Goal: Ask a question: Seek information or help from site administrators or community

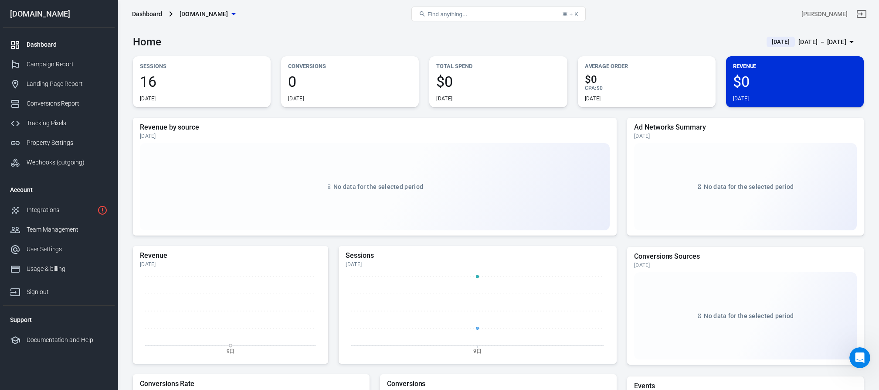
scroll to position [4569, 0]
click at [49, 138] on div "Property Settings" at bounding box center [67, 142] width 81 height 9
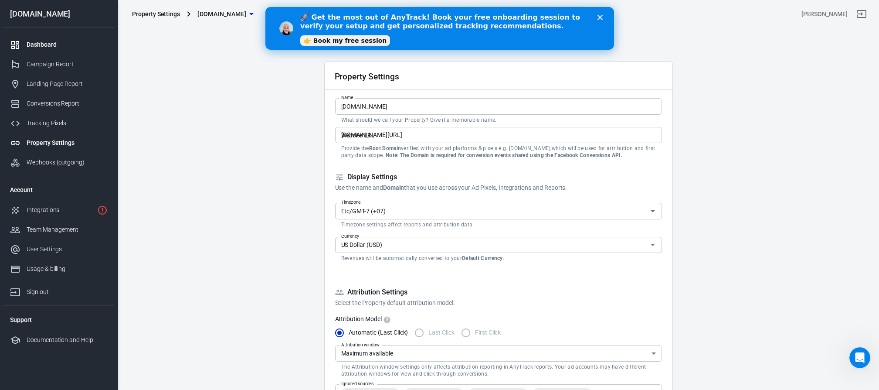
click at [48, 44] on div "Dashboard" at bounding box center [67, 44] width 81 height 9
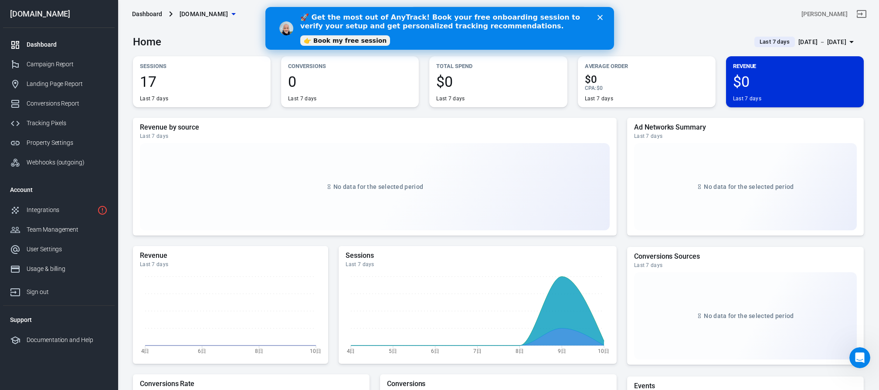
click at [601, 14] on div "🚀 Get the most out of AnyTrack! Book your free onboarding session to verify you…" at bounding box center [439, 28] width 349 height 36
click at [43, 141] on div "Property Settings" at bounding box center [67, 142] width 81 height 9
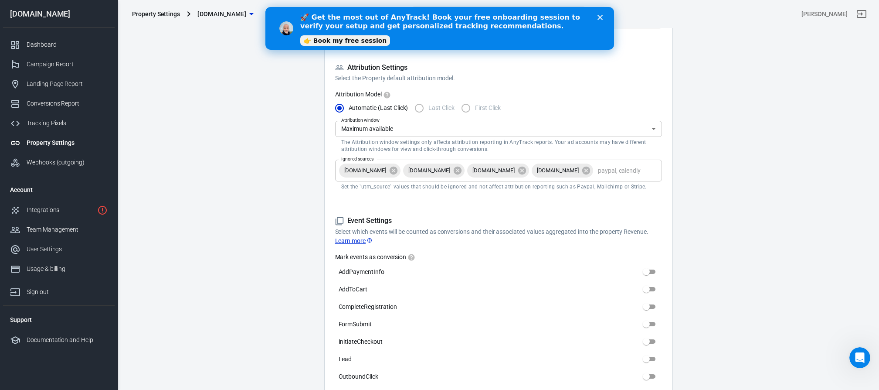
scroll to position [231, 0]
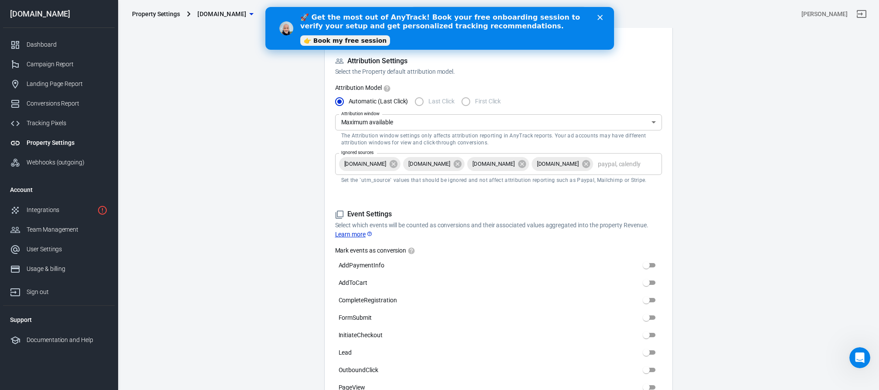
click at [501, 122] on body "Property Settings [DOMAIN_NAME] Find anything... ⌘ + K bin lan [DOMAIN_NAME] Da…" at bounding box center [439, 370] width 879 height 1147
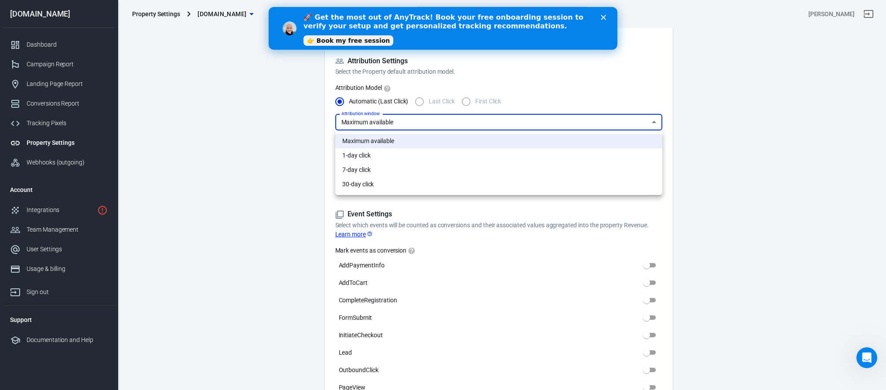
click at [238, 187] on div at bounding box center [443, 195] width 886 height 390
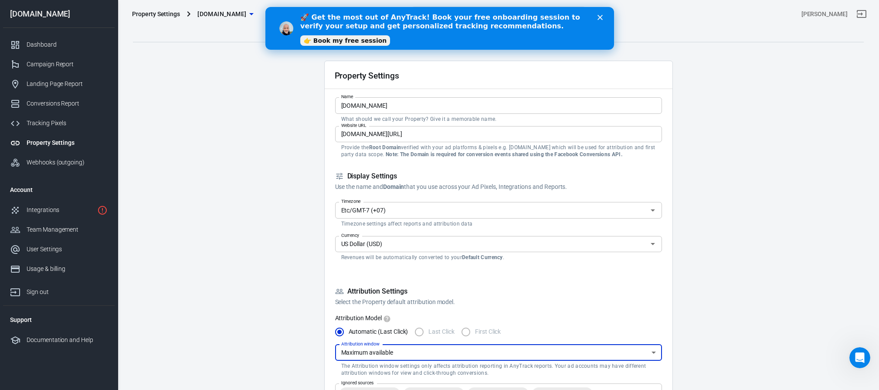
scroll to position [0, 0]
click at [50, 166] on div "Webhooks (outgoing)" at bounding box center [67, 162] width 81 height 9
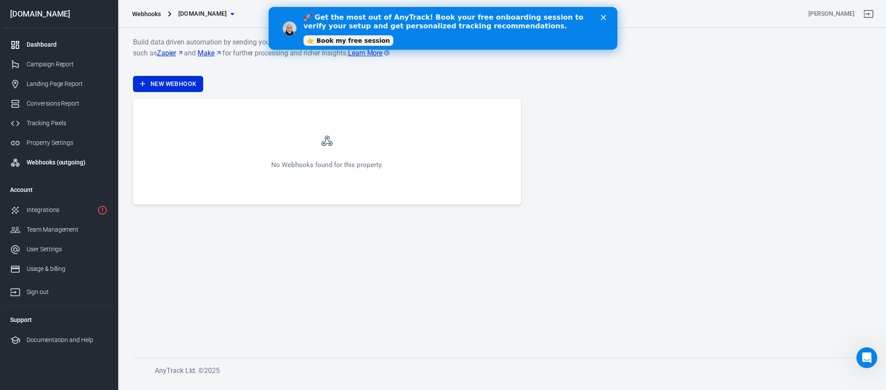
click at [41, 41] on div "Dashboard" at bounding box center [67, 44] width 81 height 9
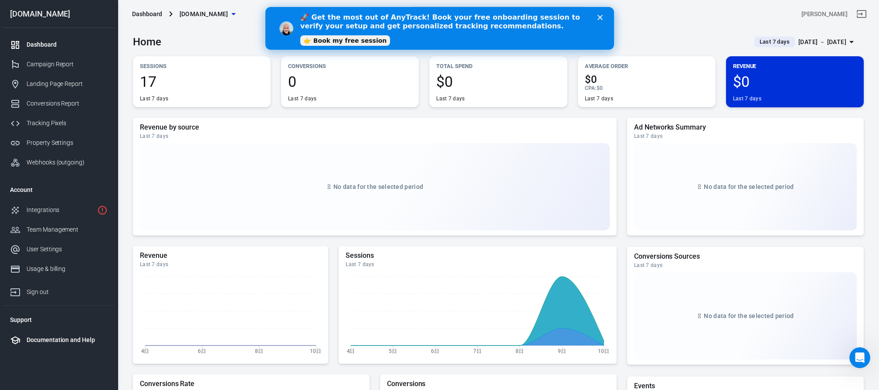
click at [63, 339] on div "Documentation and Help" at bounding box center [67, 339] width 81 height 9
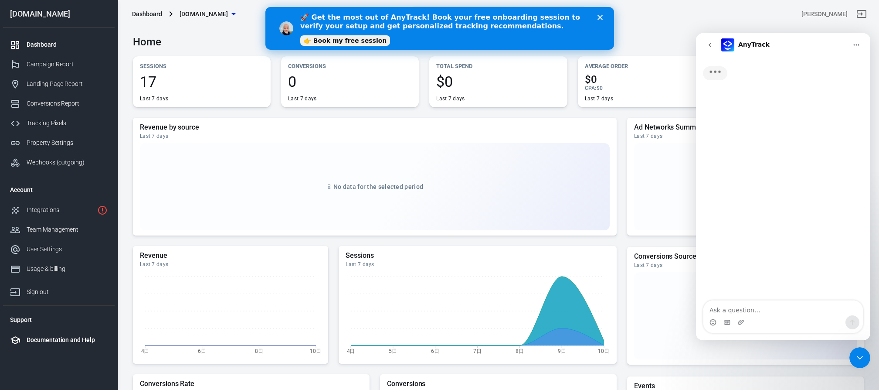
click at [67, 341] on div "Documentation and Help" at bounding box center [67, 339] width 81 height 9
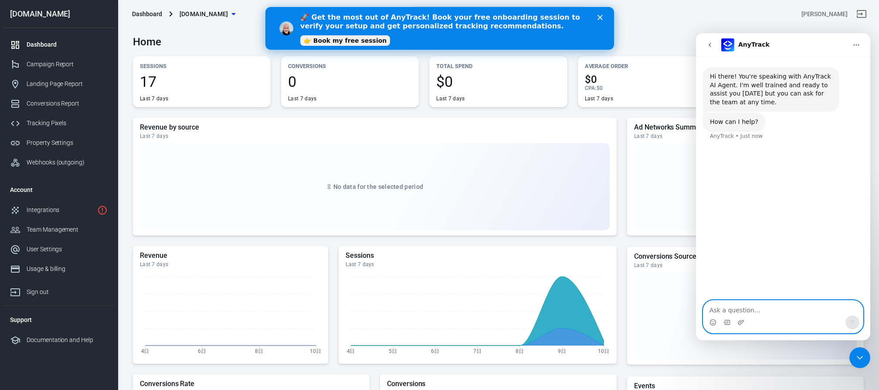
click at [764, 308] on textarea "Ask a question…" at bounding box center [784, 307] width 160 height 15
paste textarea "I only have one website set up at the moment. How many websites can I track and…"
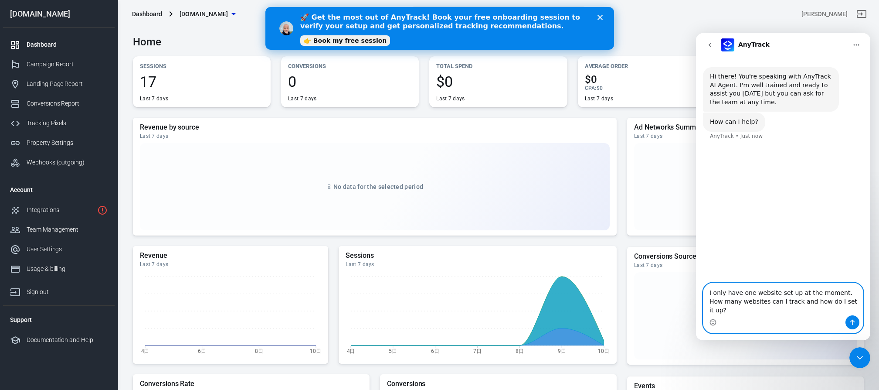
type textarea "I only have one website set up at the moment. How many websites can I track and…"
click at [851, 320] on icon "Send a message…" at bounding box center [852, 322] width 7 height 7
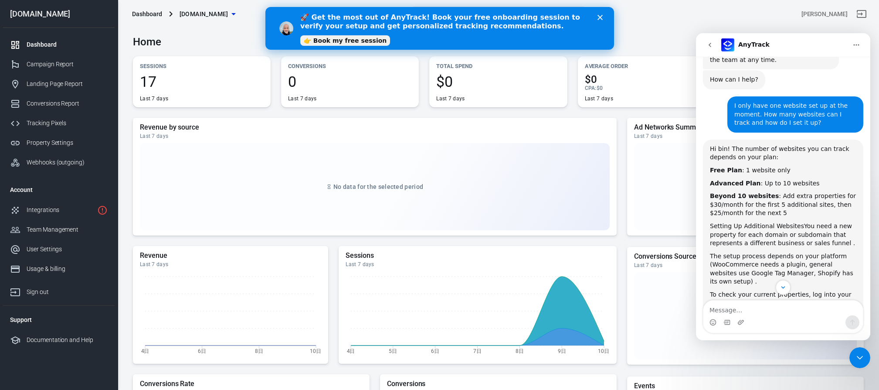
scroll to position [37, 0]
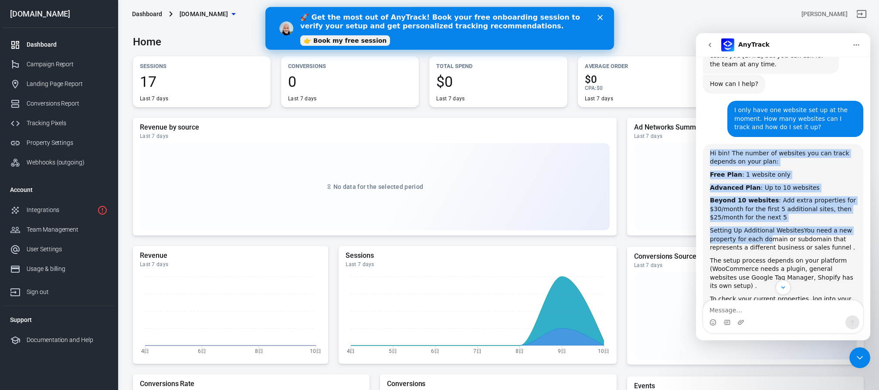
drag, startPoint x: 711, startPoint y: 152, endPoint x: 770, endPoint y: 241, distance: 106.6
click at [770, 241] on div "Hi bin! The number of websites you can track depends on your plan: Free Plan : …" at bounding box center [783, 249] width 146 height 201
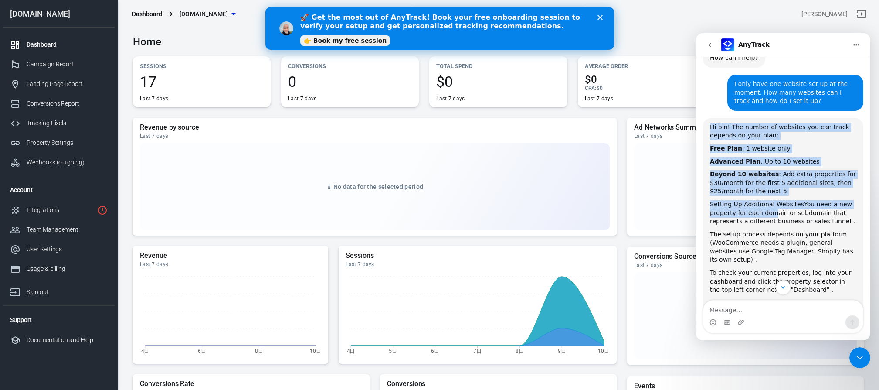
click at [785, 242] on div "The setup process depends on your platform (WooCommerce needs a plugin, general…" at bounding box center [783, 247] width 146 height 34
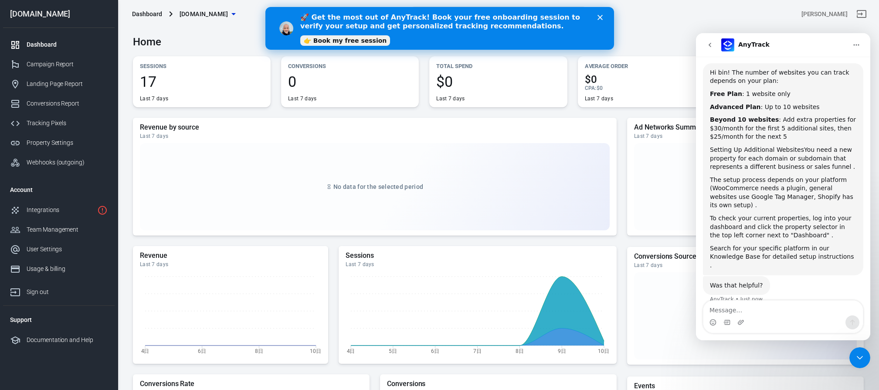
scroll to position [120, 0]
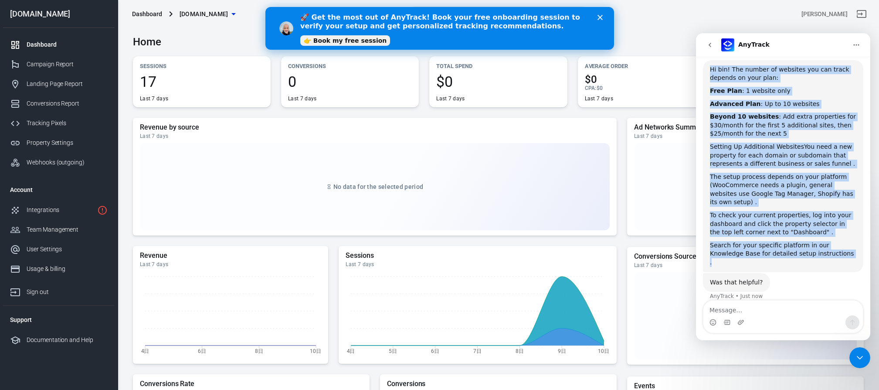
drag, startPoint x: 851, startPoint y: 253, endPoint x: 709, endPoint y: 69, distance: 232.2
click at [709, 69] on div "Hi bin! The number of websites you can track depends on your plan: Free Plan : …" at bounding box center [783, 166] width 160 height 212
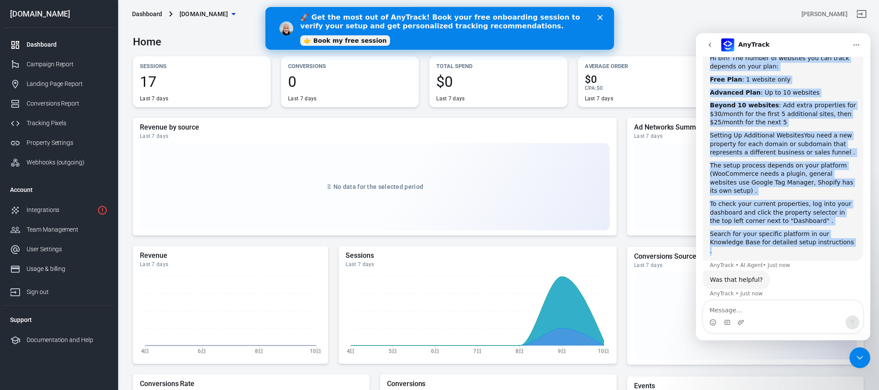
copy div "Hi bin! The number of websites you can track depends on your plan: Free Plan : …"
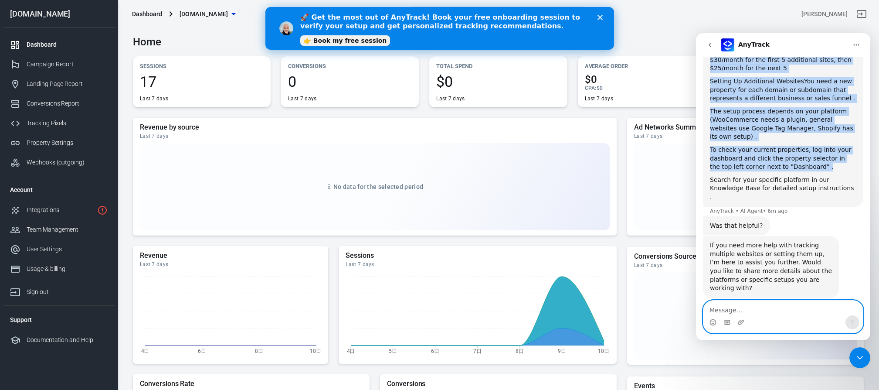
click at [738, 311] on textarea "Message…" at bounding box center [784, 307] width 160 height 15
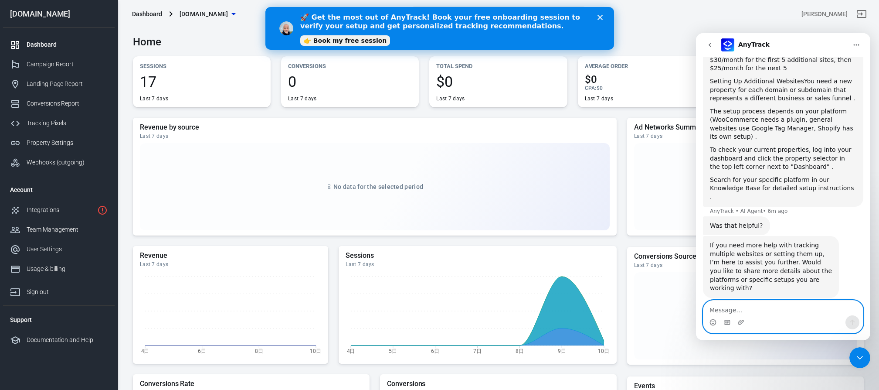
paste textarea "I've set up the DFO integration and added postbacks in evflow, but my website i…"
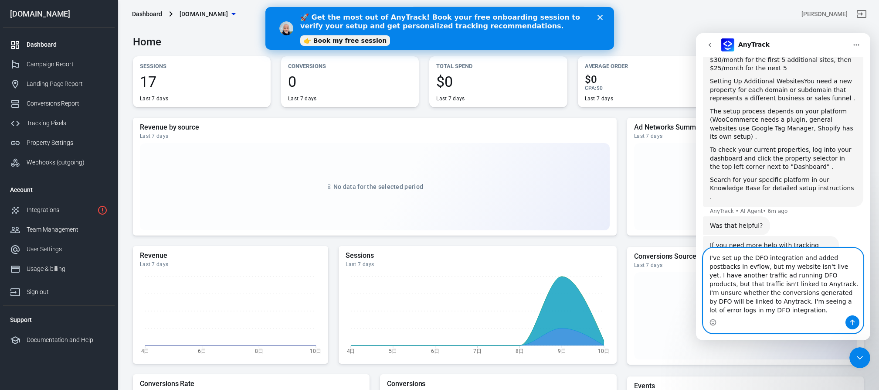
scroll to position [238, 0]
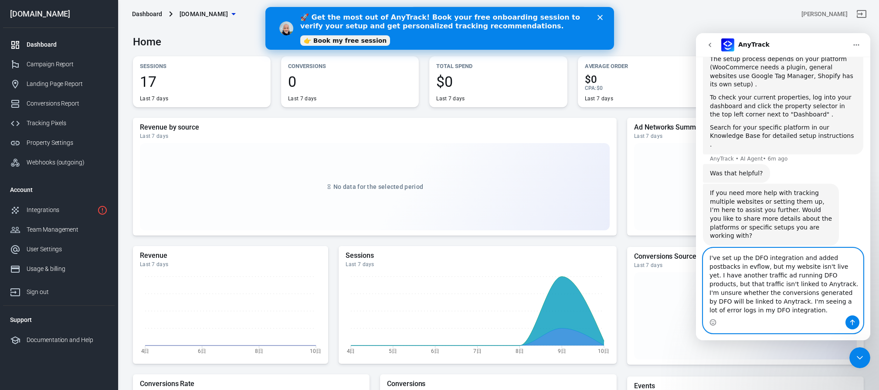
type textarea "I've set up the DFO integration and added postbacks in evflow, but my website i…"
click at [849, 320] on button "Send a message…" at bounding box center [853, 322] width 14 height 14
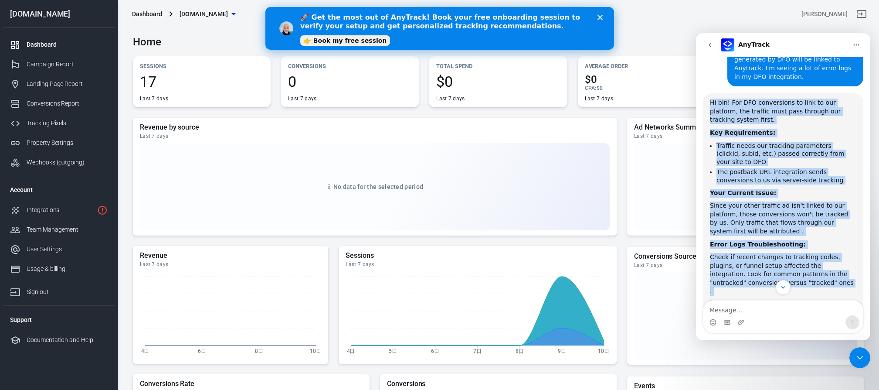
scroll to position [529, 0]
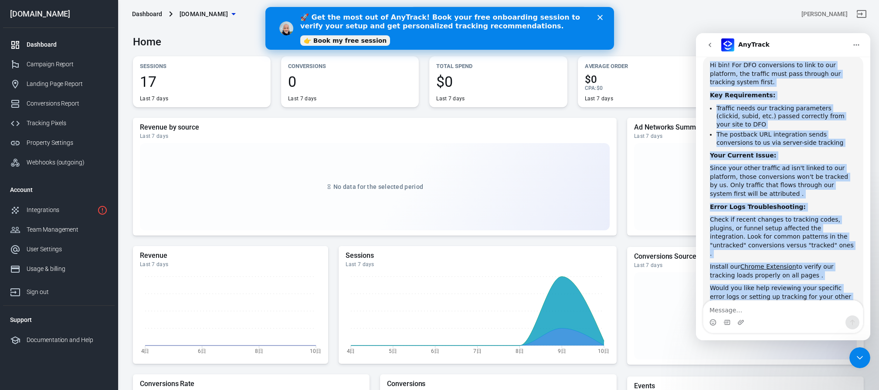
drag, startPoint x: 711, startPoint y: 170, endPoint x: 777, endPoint y: 275, distance: 123.4
click at [777, 275] on div "Hi bin! For DFO conversions to link to our platform, the traffic must pass thro…" at bounding box center [783, 185] width 146 height 248
copy div "Hi bin! For DFO conversions to link to our platform, the traffic must pass thro…"
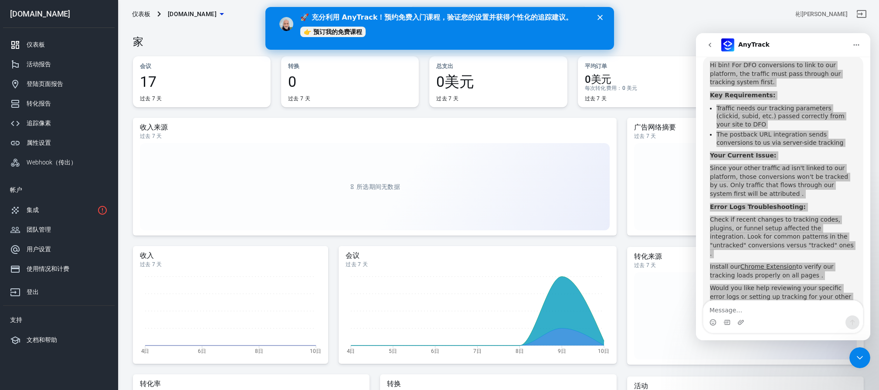
scroll to position [420, 0]
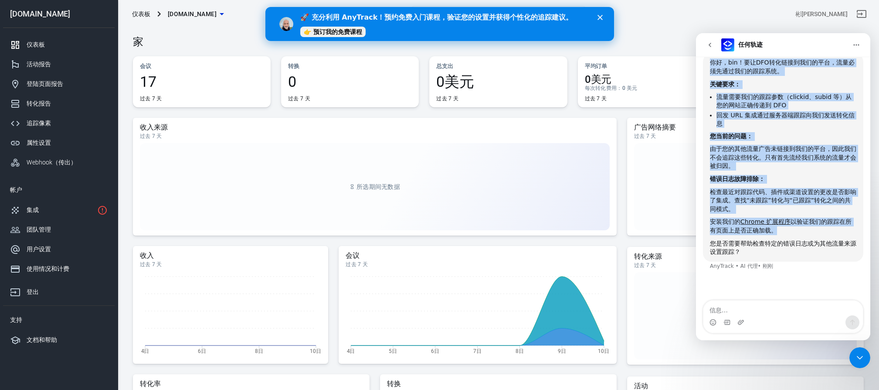
click at [708, 51] on button "回去" at bounding box center [710, 45] width 17 height 17
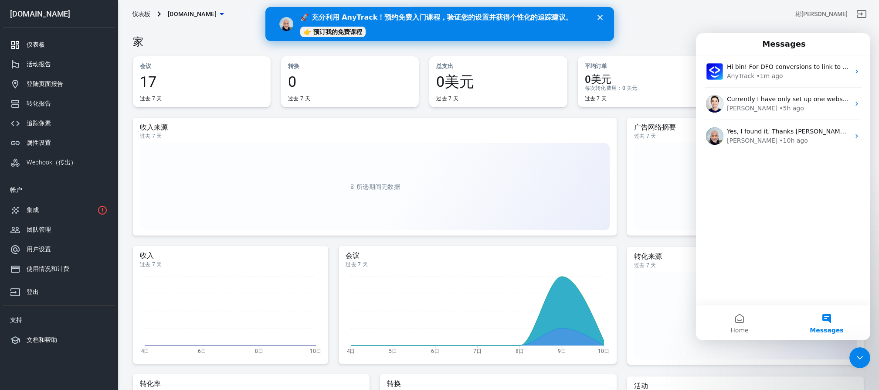
scroll to position [456, 0]
click at [32, 210] on font "集成" at bounding box center [33, 209] width 12 height 7
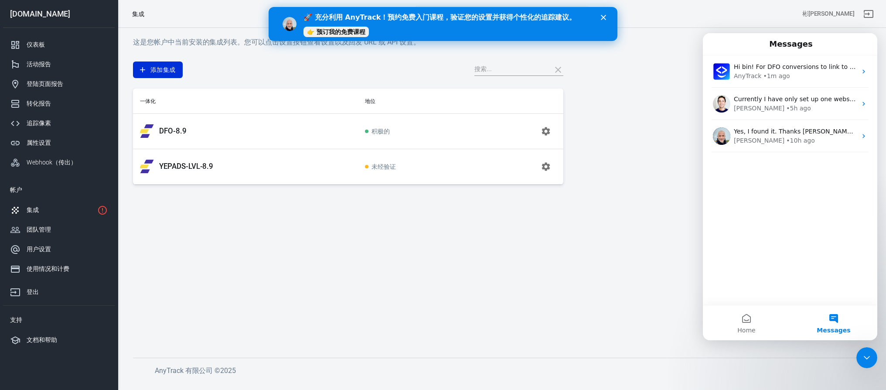
click at [512, 135] on td at bounding box center [518, 130] width 90 height 35
click at [543, 134] on icon "button" at bounding box center [545, 131] width 10 height 10
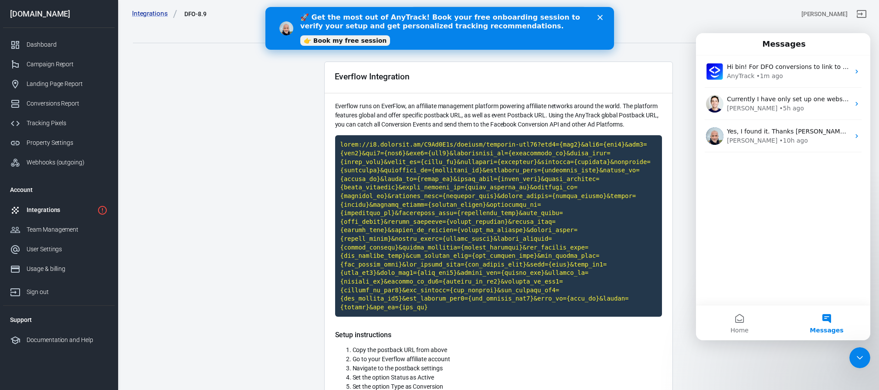
click at [548, 79] on div "Everflow Integration" at bounding box center [499, 77] width 348 height 31
click at [601, 17] on icon "Close" at bounding box center [599, 17] width 5 height 5
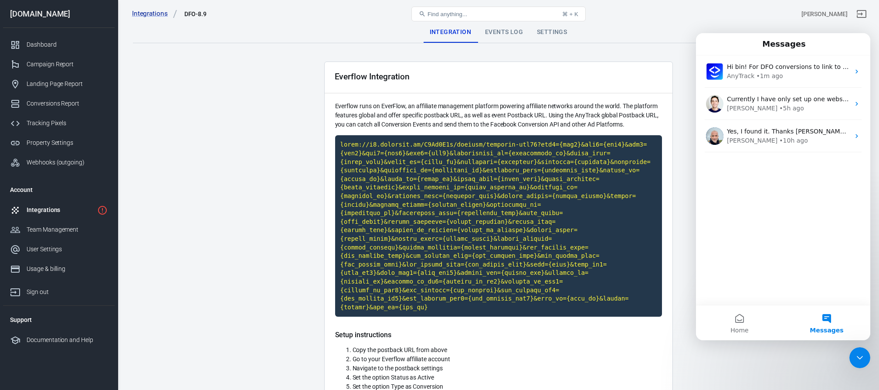
click at [503, 31] on div "Events Log" at bounding box center [504, 32] width 52 height 21
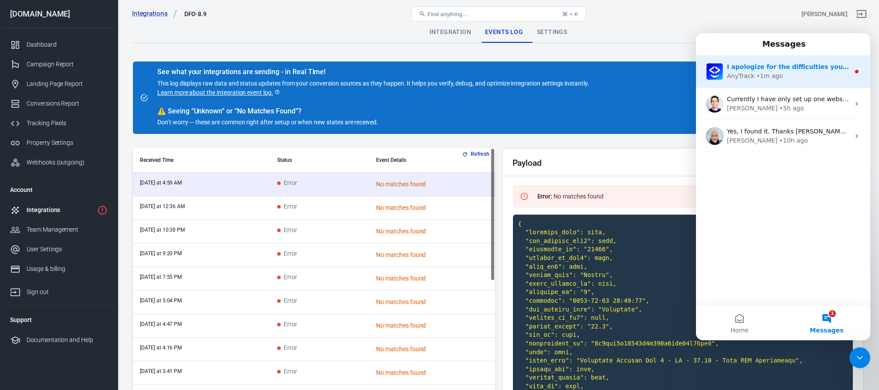
click at [766, 77] on div "• 1m ago" at bounding box center [769, 75] width 27 height 9
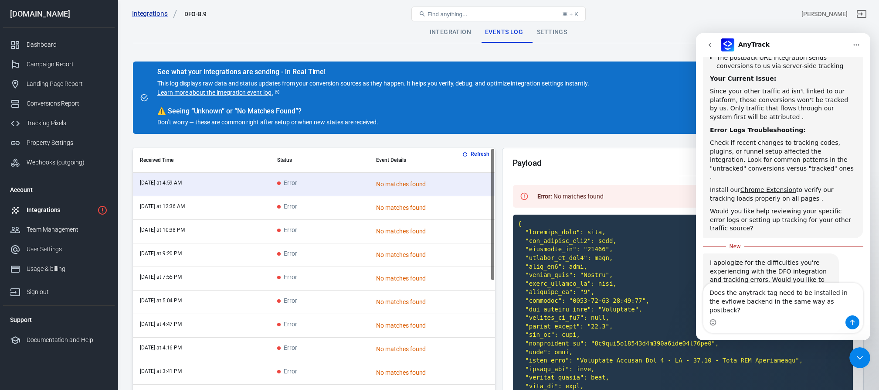
scroll to position [605, 0]
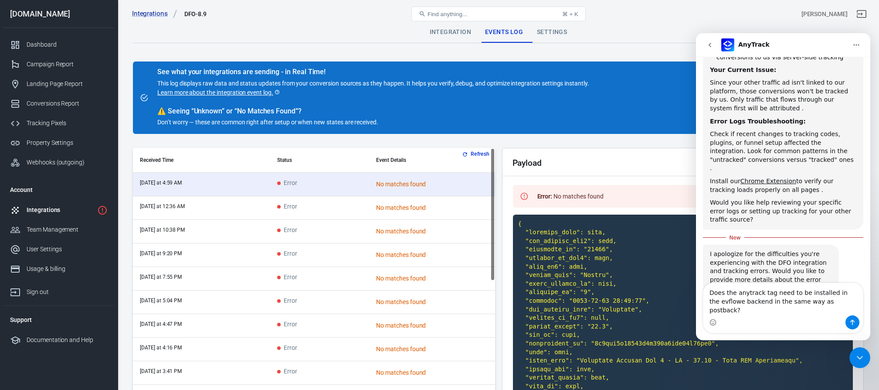
type textarea "Does the anytrack tag need to be installed in the evflowe backend in the same w…"
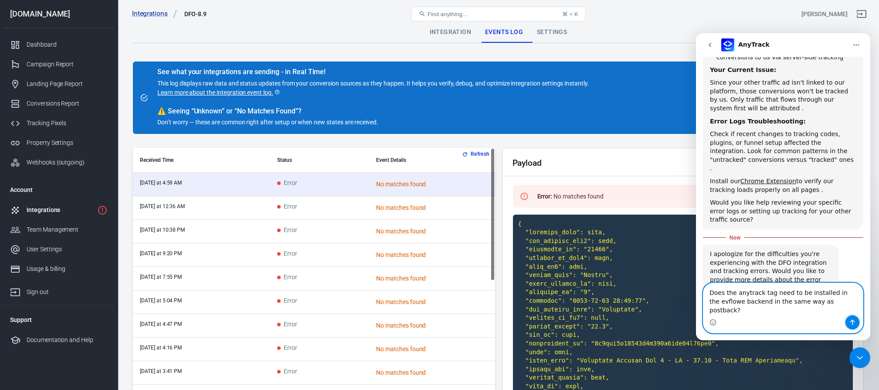
click at [849, 322] on icon "Send a message…" at bounding box center [852, 322] width 7 height 7
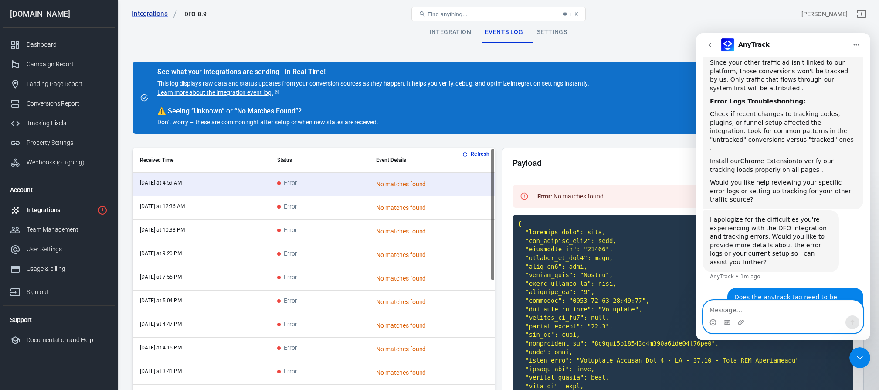
scroll to position [654, 0]
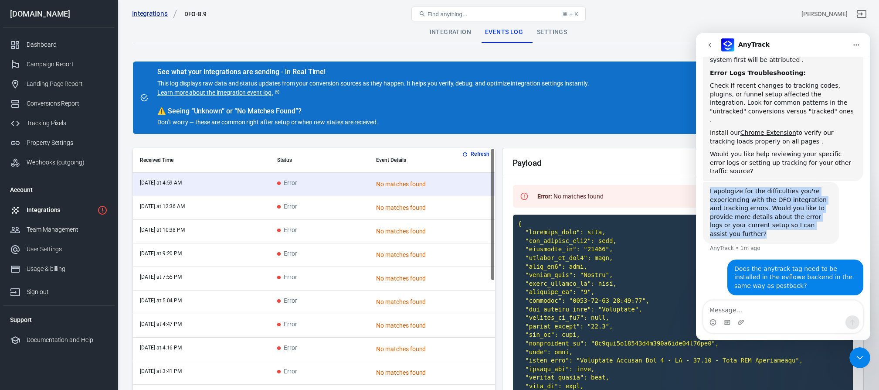
drag, startPoint x: 738, startPoint y: 197, endPoint x: 707, endPoint y: 156, distance: 50.9
click at [707, 182] on div "I apologize for the difficulties you're experiencing with the DFO integration a…" at bounding box center [771, 213] width 136 height 62
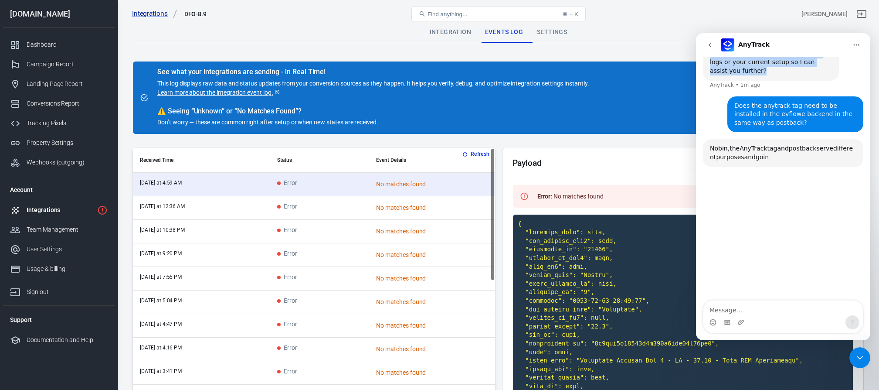
copy div "I apologize for the difficulties you're experiencing with the DFO integration a…"
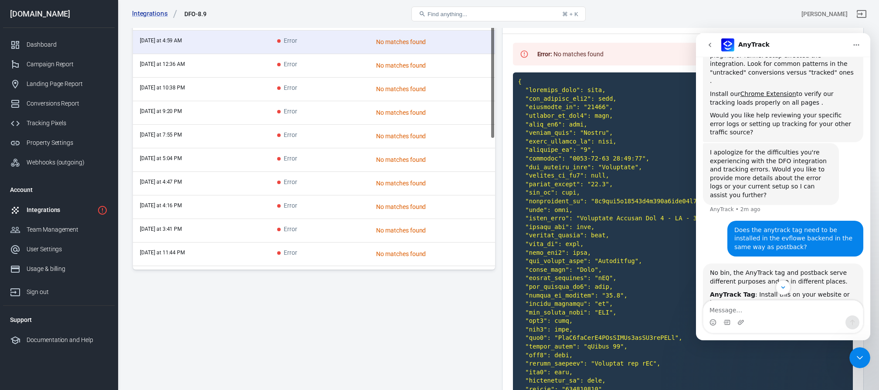
scroll to position [114, 0]
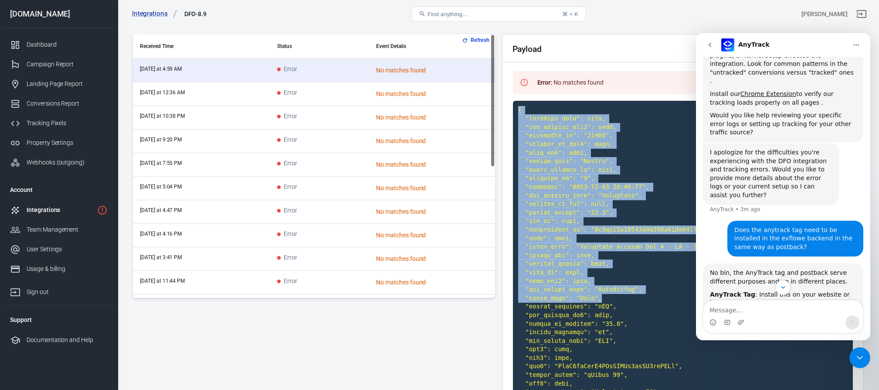
drag, startPoint x: 518, startPoint y: 111, endPoint x: 606, endPoint y: 302, distance: 210.6
click at [606, 302] on code at bounding box center [683, 349] width 340 height 497
click at [614, 264] on code at bounding box center [683, 349] width 340 height 497
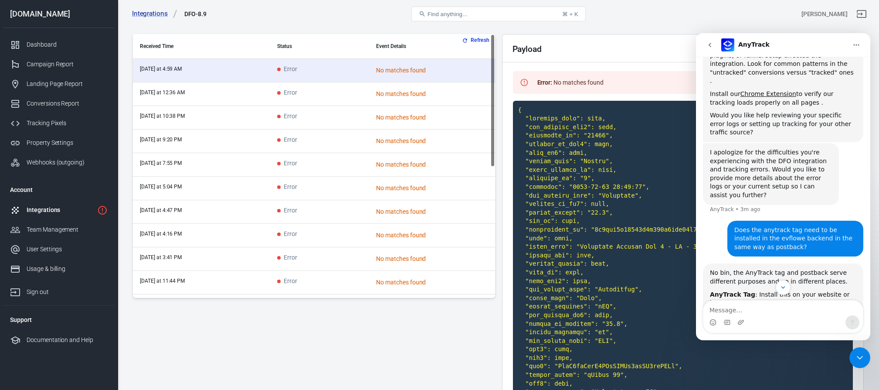
click at [566, 256] on code at bounding box center [683, 349] width 340 height 497
click at [609, 200] on code at bounding box center [683, 349] width 340 height 497
click at [556, 184] on code at bounding box center [683, 349] width 340 height 497
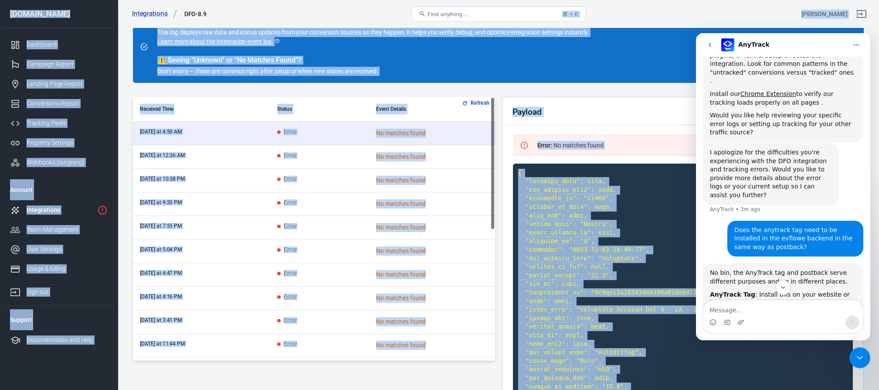
scroll to position [0, 0]
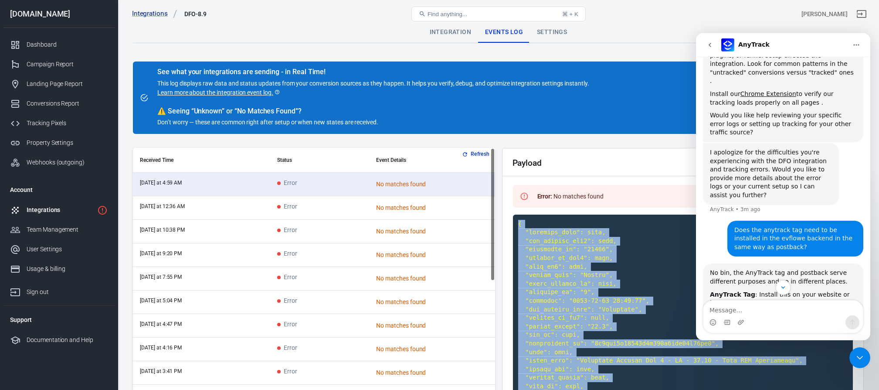
drag, startPoint x: 526, startPoint y: 323, endPoint x: 517, endPoint y: 221, distance: 102.4
copy code "{ "creative_name": null, "mac_address_sha1": null, "affiliate_id": "21128", "an…"
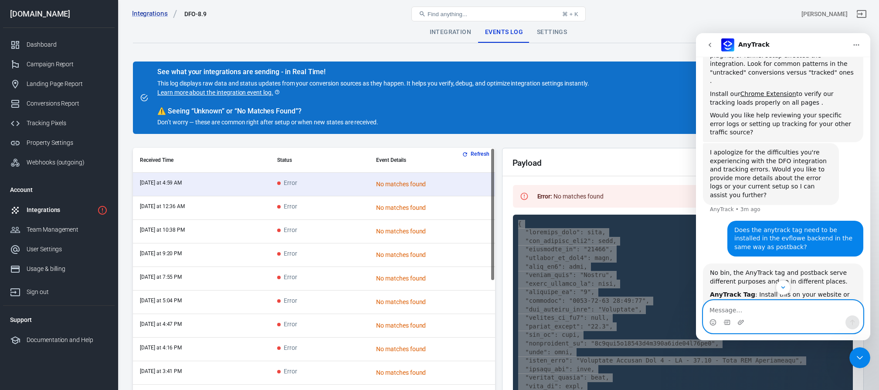
click at [748, 306] on textarea "Message…" at bounding box center [784, 307] width 160 height 15
paste textarea "{ "creative_name": null, "mac_address_sha1": null, "affiliate_id": "21128", "an…"
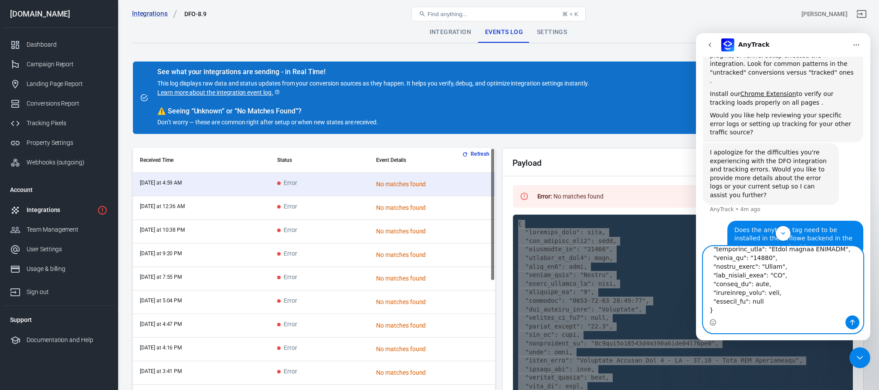
paste textarea "What does an error log mean?"
type textarea "{ "creative_name": null, "mac_address_sha1": null, "affiliate_id": "21128", "an…"
click at [853, 324] on icon "Send a message…" at bounding box center [852, 322] width 7 height 7
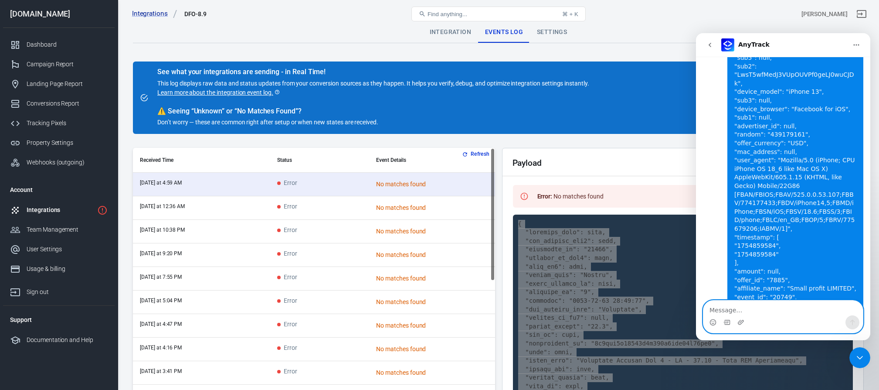
scroll to position [1418, 0]
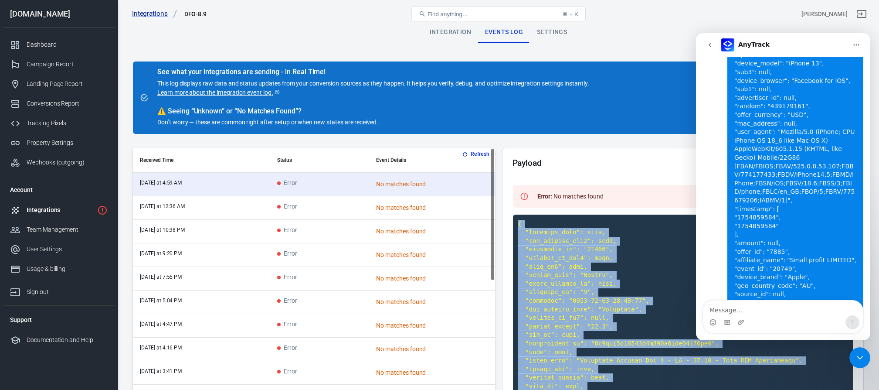
click at [296, 141] on main "Integration Events Log Settings See what your integrations are sending - in Rea…" at bounding box center [498, 376] width 731 height 708
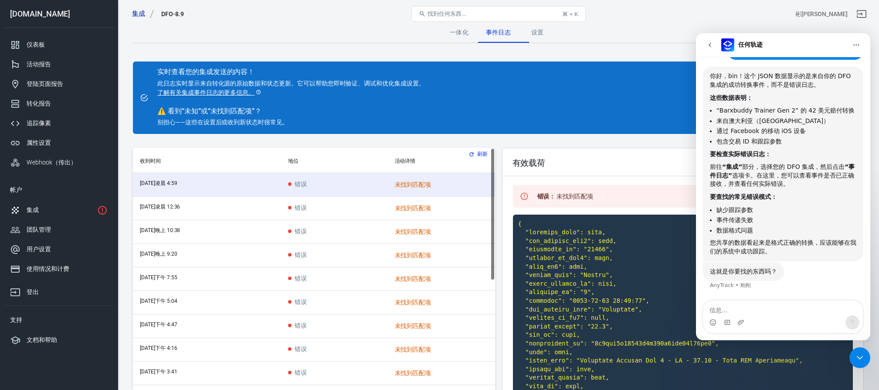
scroll to position [1440, 0]
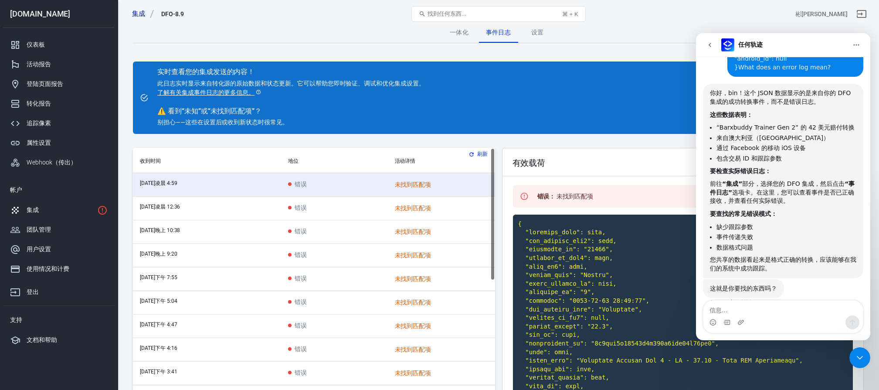
click at [233, 212] on td "[DATE]凌晨 12:36" at bounding box center [207, 209] width 148 height 24
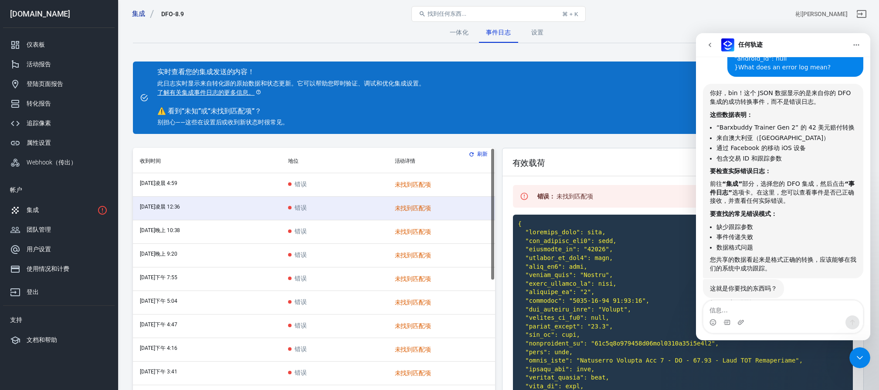
click at [248, 180] on td "[DATE]凌晨 4:59" at bounding box center [207, 185] width 148 height 24
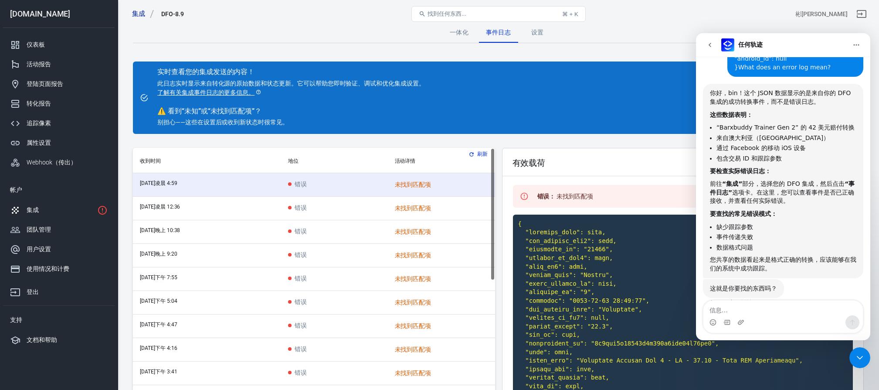
click at [222, 207] on td "[DATE]凌晨 12:36" at bounding box center [207, 209] width 148 height 24
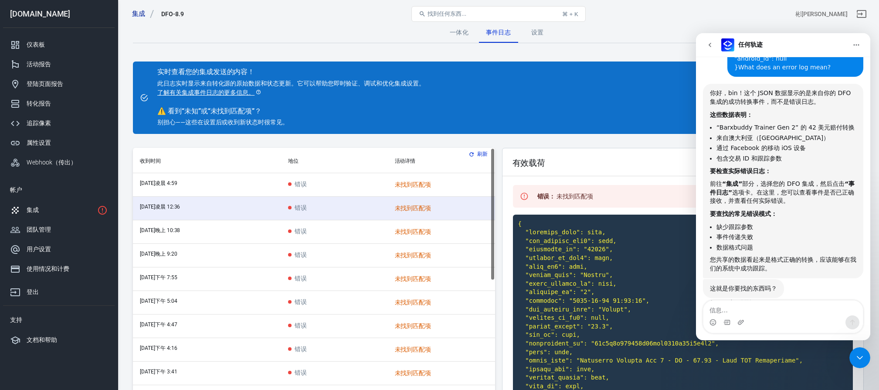
click at [238, 185] on td "[DATE]凌晨 4:59" at bounding box center [207, 185] width 148 height 24
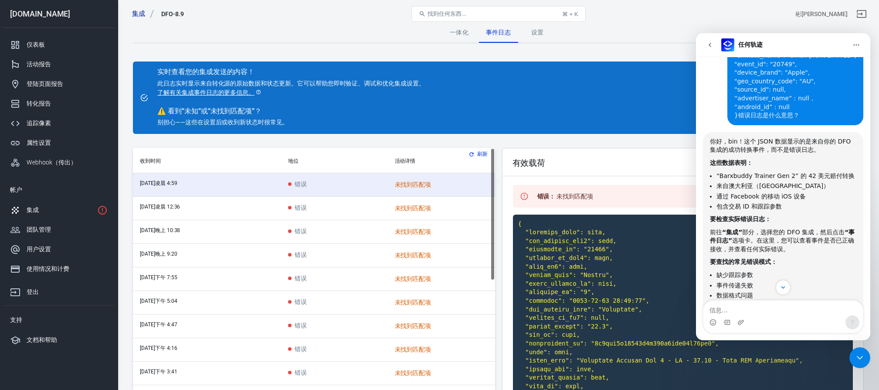
scroll to position [1339, 0]
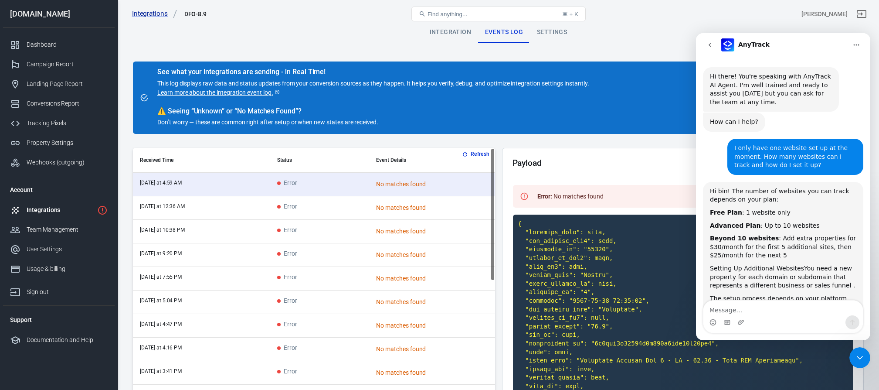
scroll to position [1644, 0]
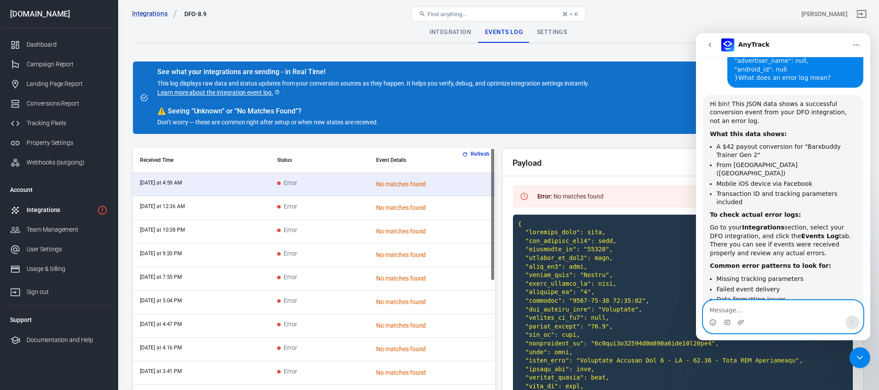
click at [759, 308] on textarea "Message…" at bounding box center [784, 307] width 160 height 15
paste textarea "But strangely, this profit was generated in a Facebook account that I am not as…"
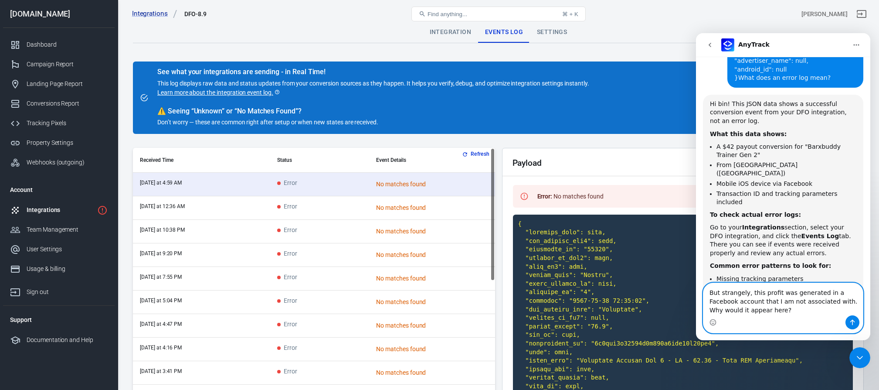
scroll to position [1661, 0]
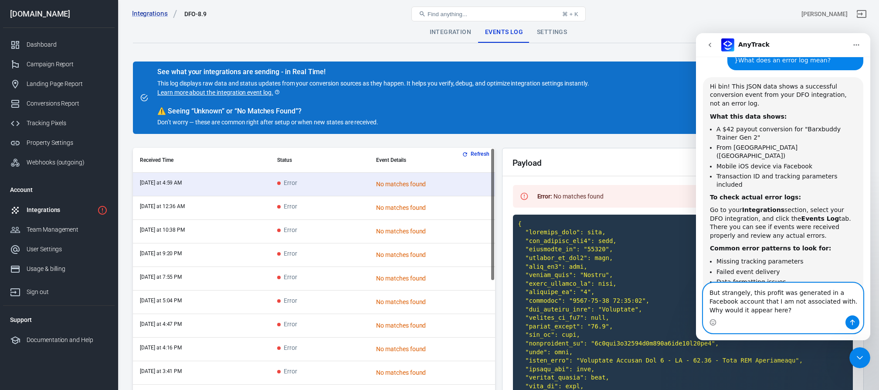
type textarea "But strangely, this profit was generated in a Facebook account that I am not as…"
click at [853, 320] on icon "Send a message…" at bounding box center [852, 323] width 5 height 6
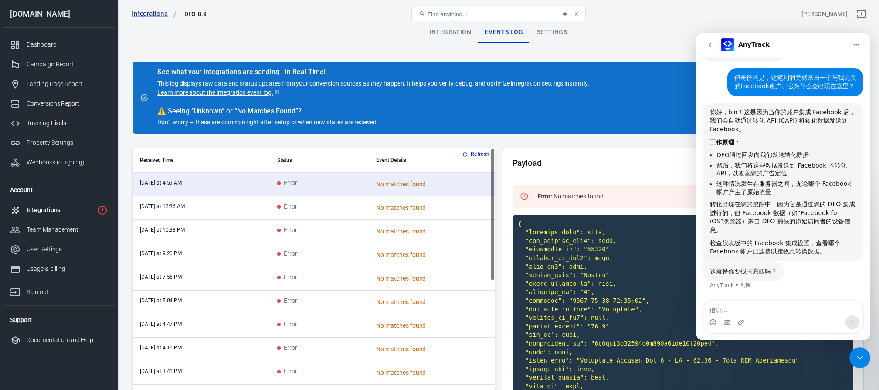
scroll to position [1803, 0]
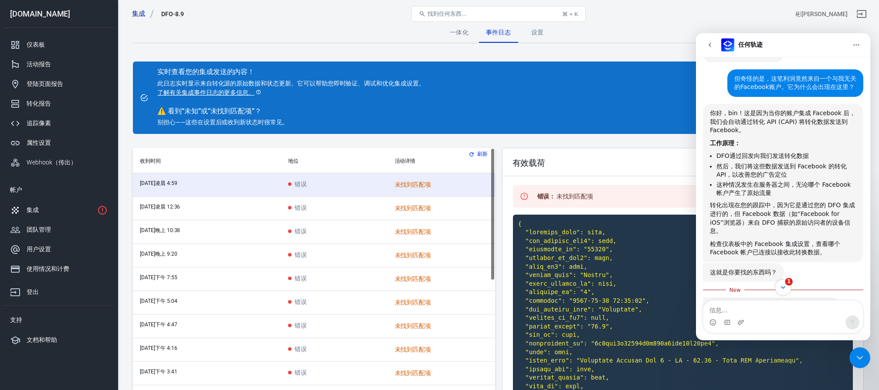
click at [784, 287] on icon "Scroll to bottom" at bounding box center [783, 287] width 4 height 3
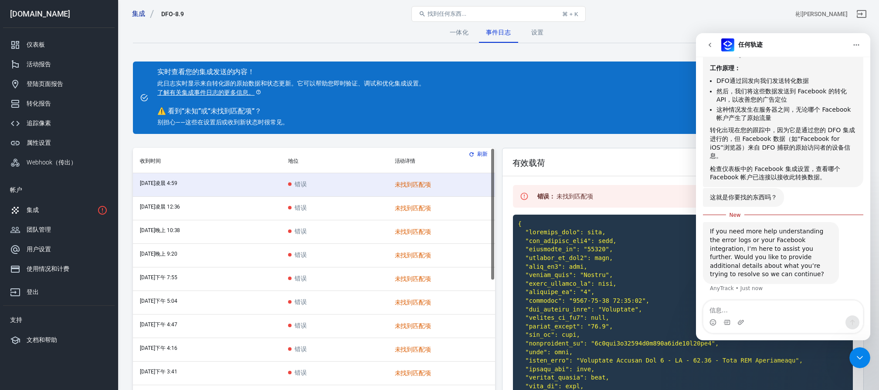
click at [495, 3] on div "集成 DFO-8.9 找到任何东西... ⌘ + K 彬兰" at bounding box center [498, 14] width 761 height 28
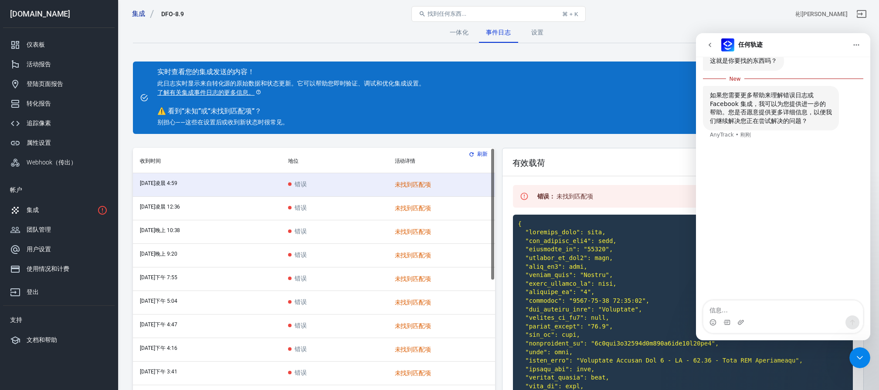
scroll to position [1999, 0]
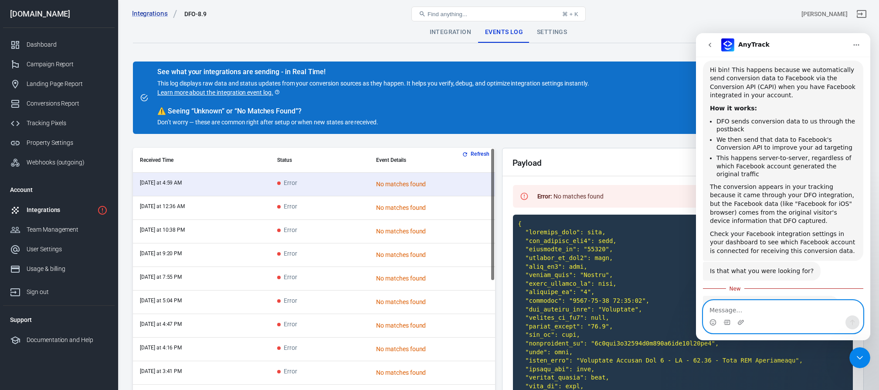
click at [775, 308] on textarea "Message…" at bounding box center [784, 307] width 160 height 15
paste textarea "My AnyTrack account is not linked to my Facebook account, so even if this is th…"
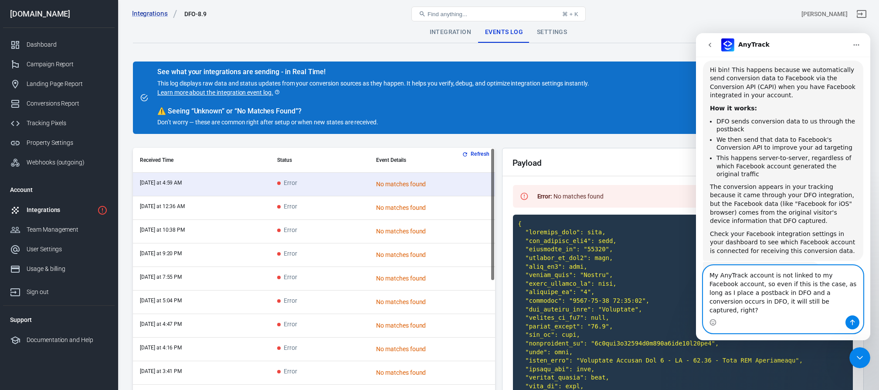
scroll to position [2025, 0]
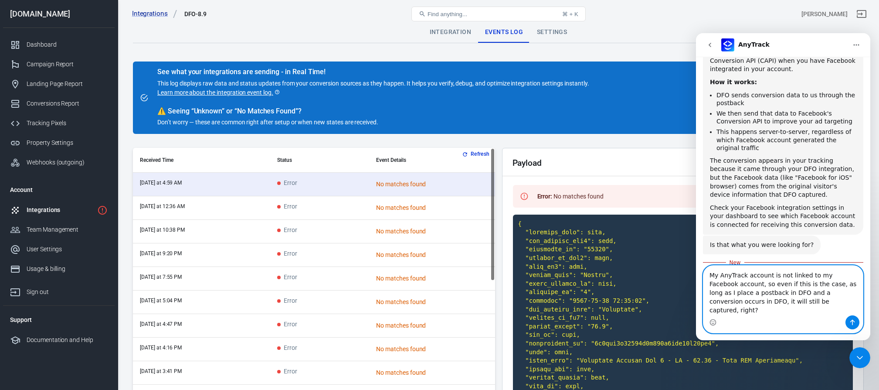
type textarea "My AnyTrack account is not linked to my Facebook account, so even if this is th…"
click at [857, 320] on button "Send a message…" at bounding box center [853, 322] width 14 height 14
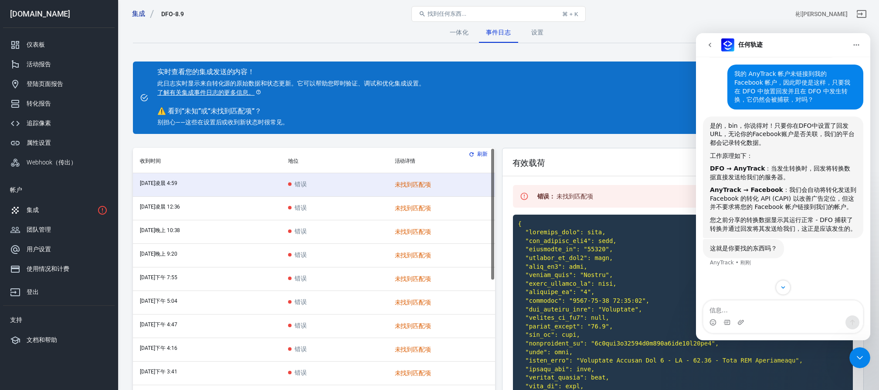
scroll to position [1934, 0]
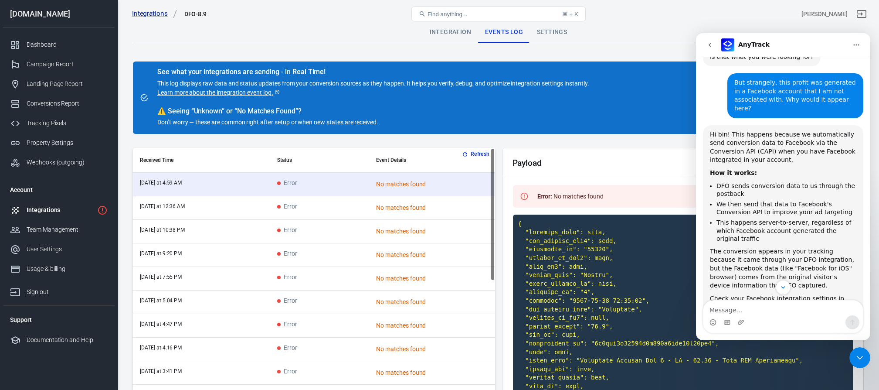
click at [231, 91] on link "Learn more about the integration event log." at bounding box center [218, 92] width 123 height 9
click at [779, 288] on button "Scroll to bottom" at bounding box center [783, 287] width 16 height 16
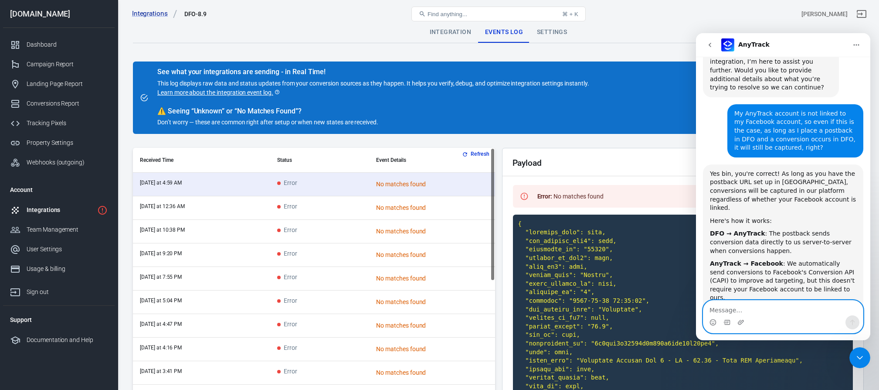
click at [749, 303] on textarea "Message…" at bounding box center [784, 307] width 160 height 15
paste textarea "Can only one website be linked during the free trial period?"
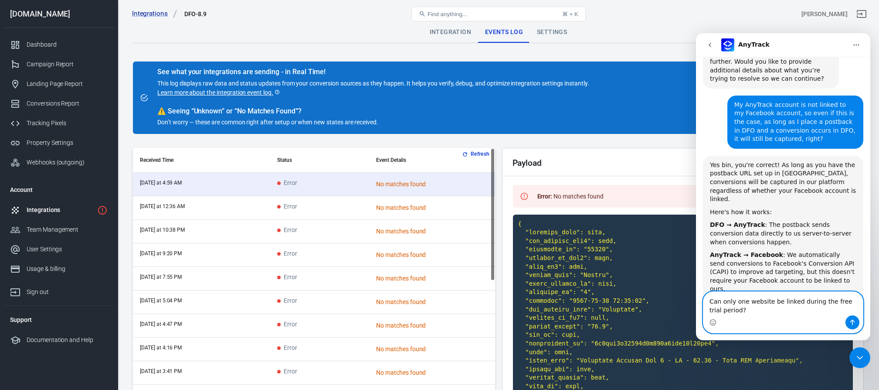
type textarea "Can only one website be linked during the free trial period?"
click at [855, 323] on icon "Send a message…" at bounding box center [852, 322] width 7 height 7
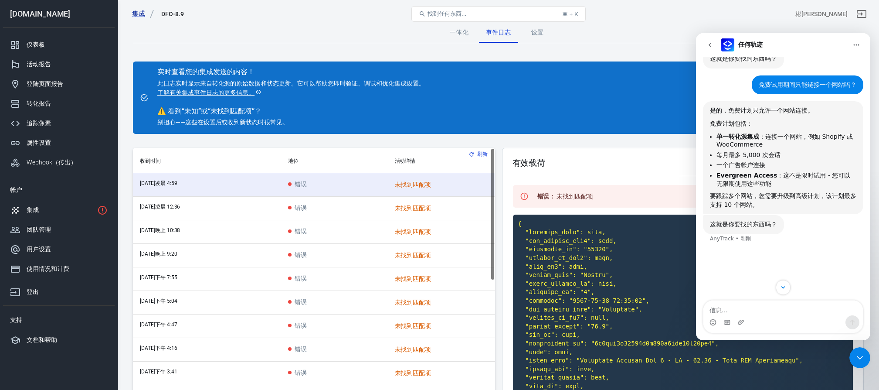
scroll to position [2120, 0]
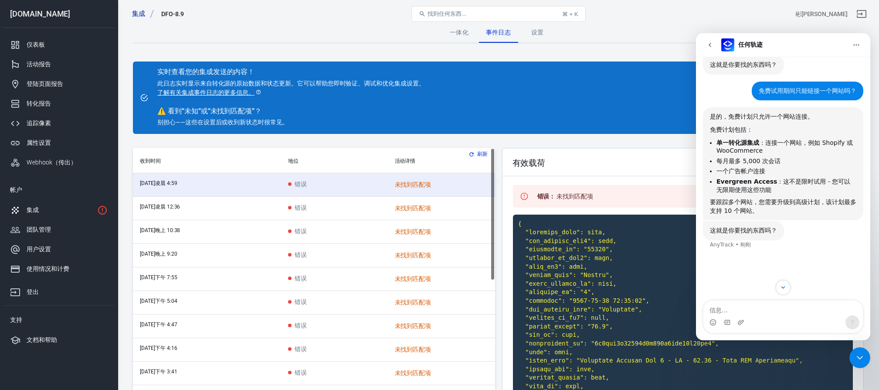
click at [862, 361] on icon "关闭 Intercom Messenger" at bounding box center [860, 357] width 10 height 10
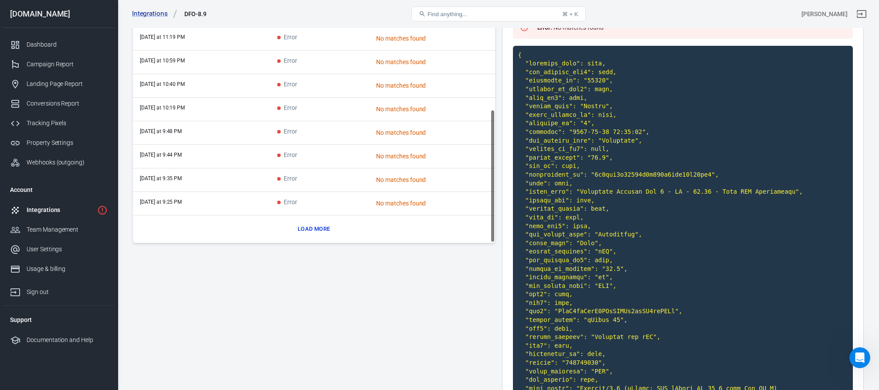
scroll to position [173, 0]
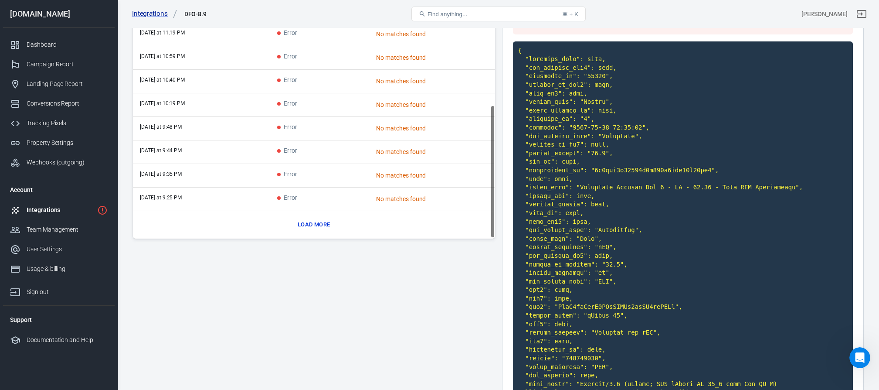
click at [309, 229] on button "Load more" at bounding box center [314, 225] width 37 height 14
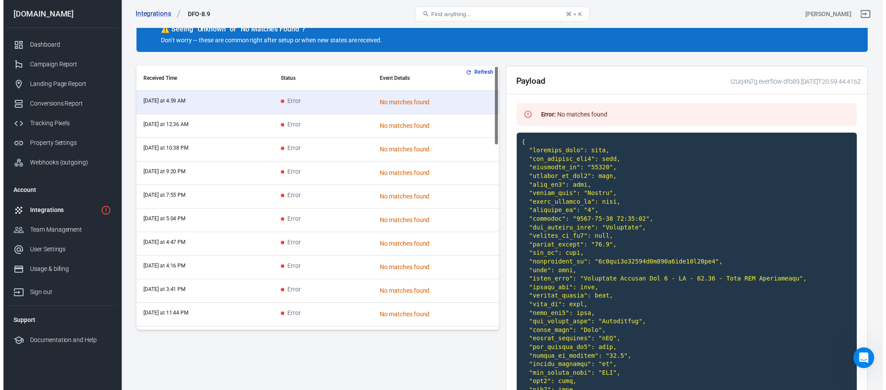
scroll to position [0, 0]
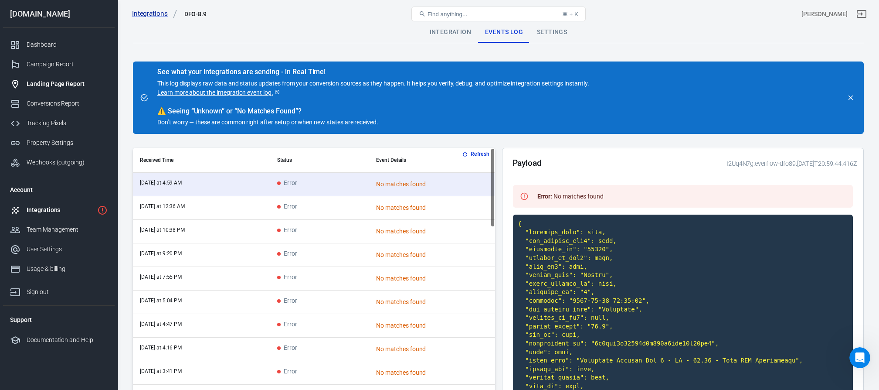
click at [58, 86] on div "Landing Page Report" at bounding box center [67, 83] width 81 height 9
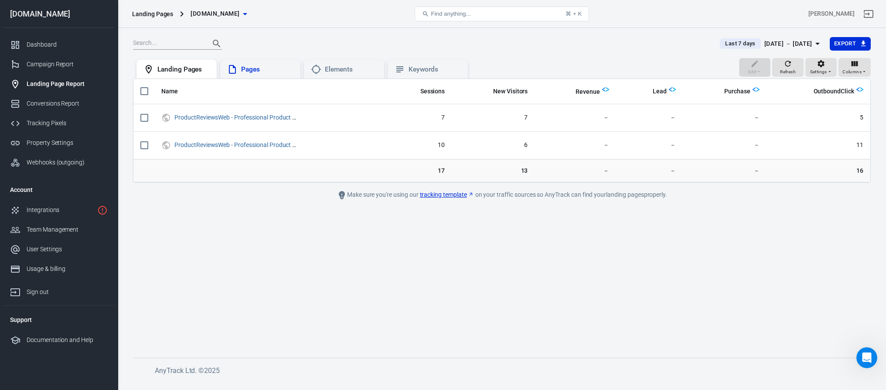
click at [253, 67] on div "Pages" at bounding box center [267, 69] width 52 height 9
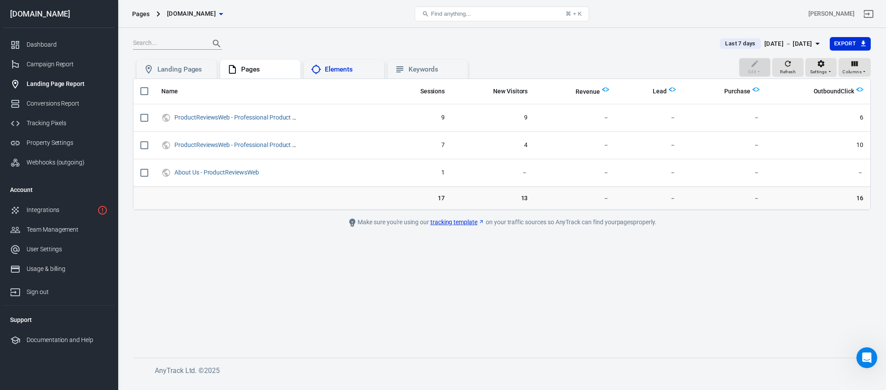
click at [349, 73] on div "Elements" at bounding box center [351, 69] width 52 height 9
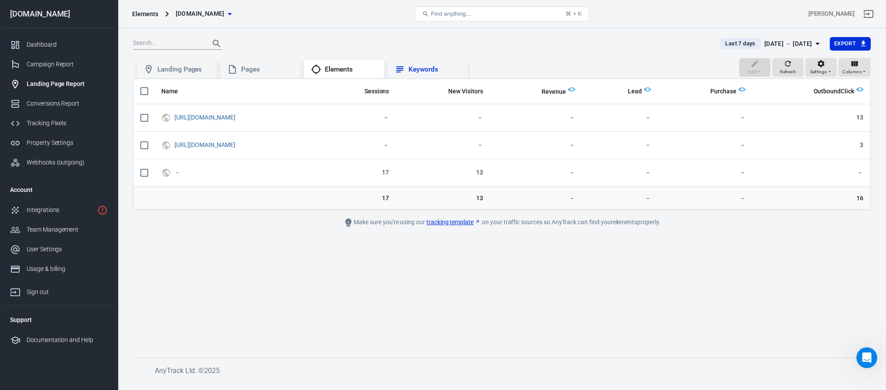
click at [418, 67] on div "Keywords" at bounding box center [434, 69] width 52 height 9
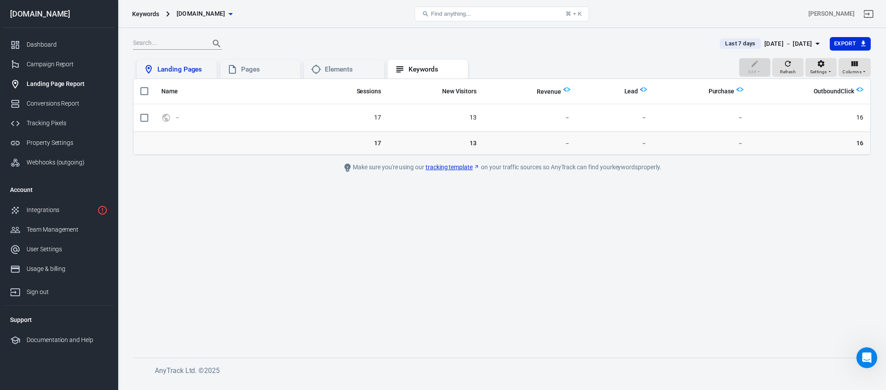
click at [200, 67] on div "Landing Pages" at bounding box center [183, 69] width 52 height 9
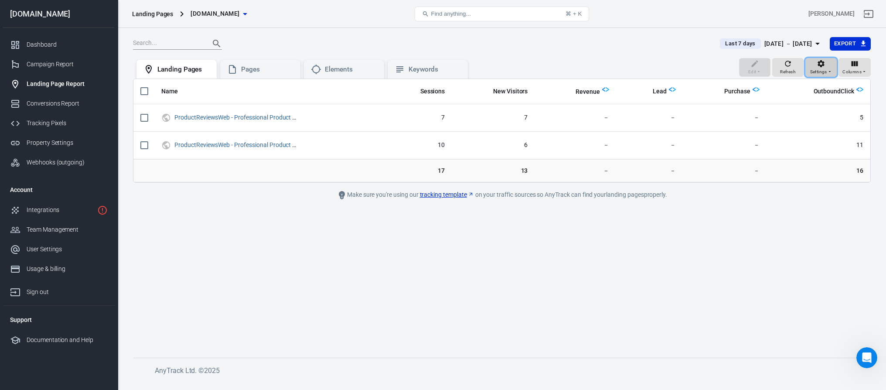
click at [823, 73] on span "Settings" at bounding box center [818, 72] width 17 height 8
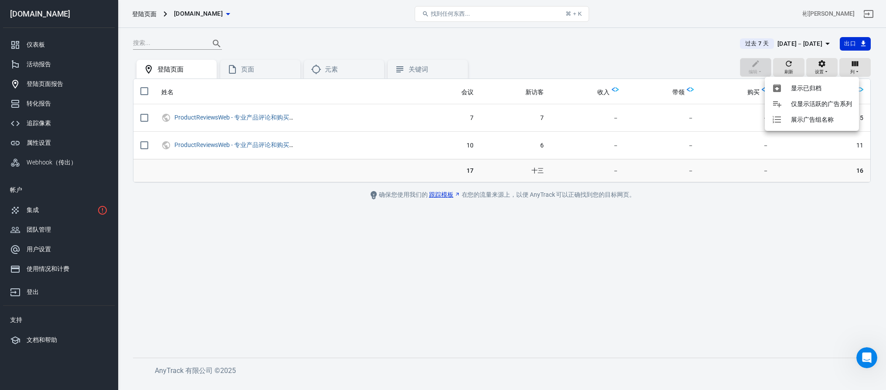
scroll to position [2444, 0]
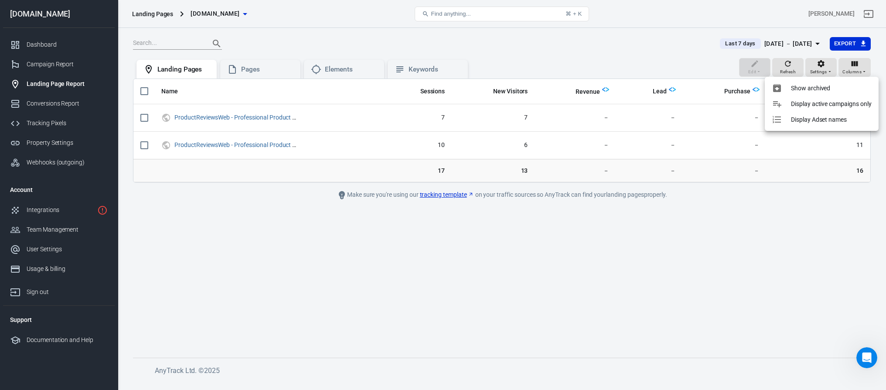
click at [841, 67] on div at bounding box center [443, 195] width 886 height 390
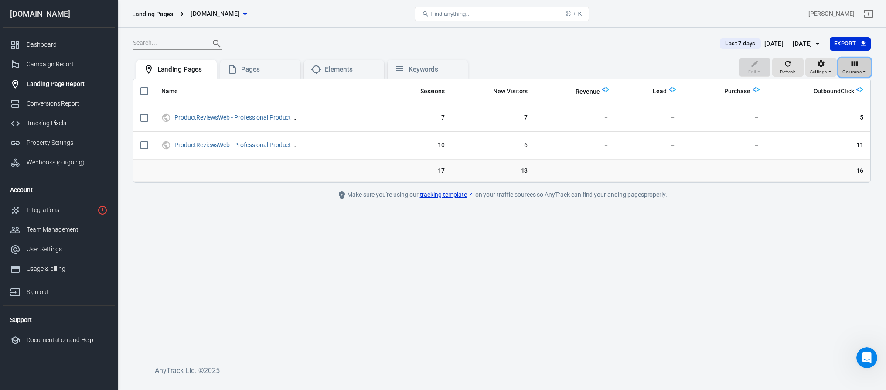
click at [851, 69] on span "Columns" at bounding box center [851, 72] width 19 height 8
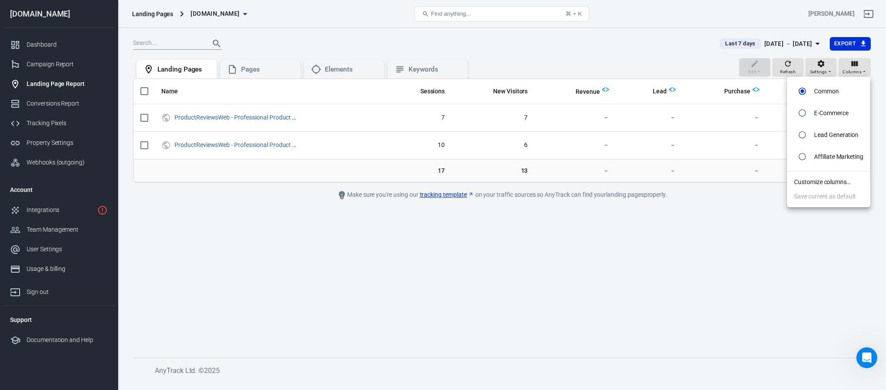
click at [804, 159] on input "radio" at bounding box center [802, 156] width 17 height 17
radio input "true"
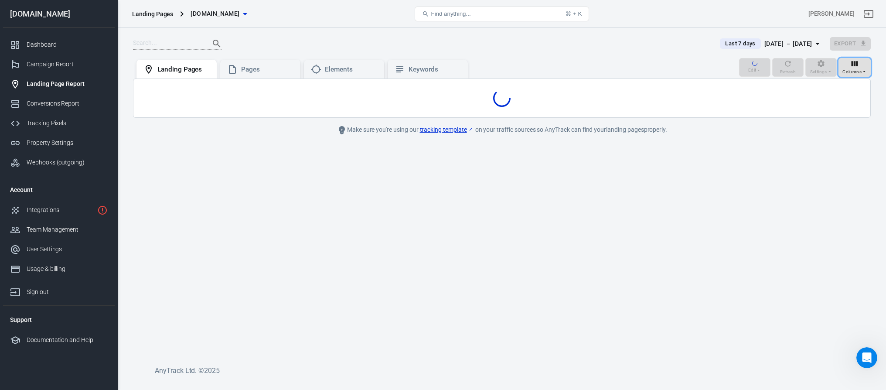
radio input "false"
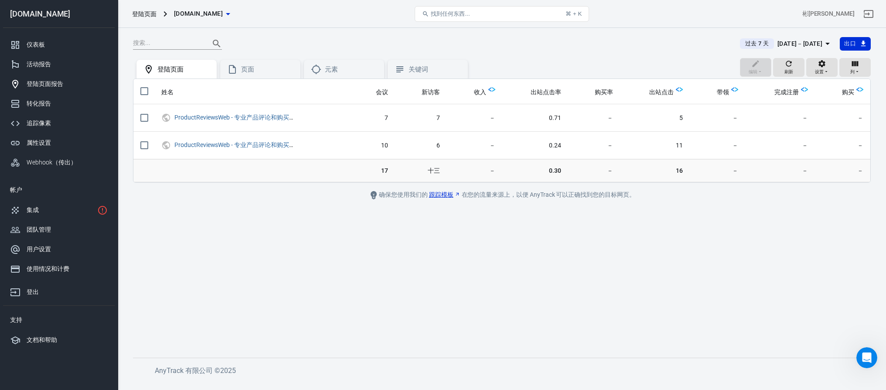
scroll to position [2444, 0]
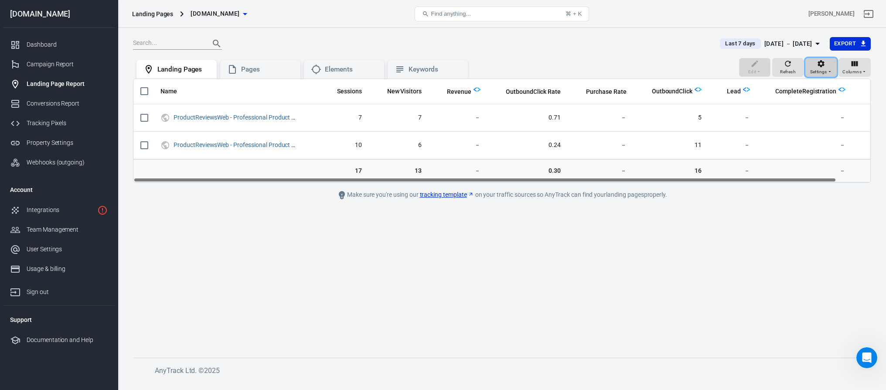
click at [815, 68] on span "Settings" at bounding box center [818, 72] width 17 height 8
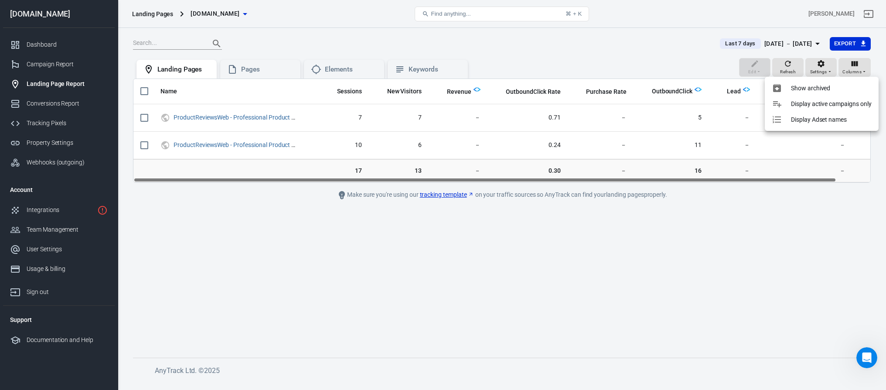
click at [775, 41] on div at bounding box center [443, 195] width 886 height 390
click at [799, 41] on div "[DATE] － [DATE]" at bounding box center [788, 43] width 48 height 11
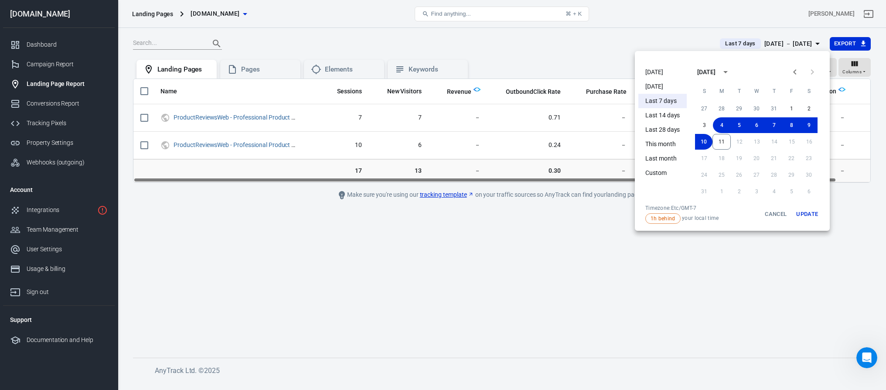
click at [663, 71] on li "Today" at bounding box center [662, 72] width 48 height 14
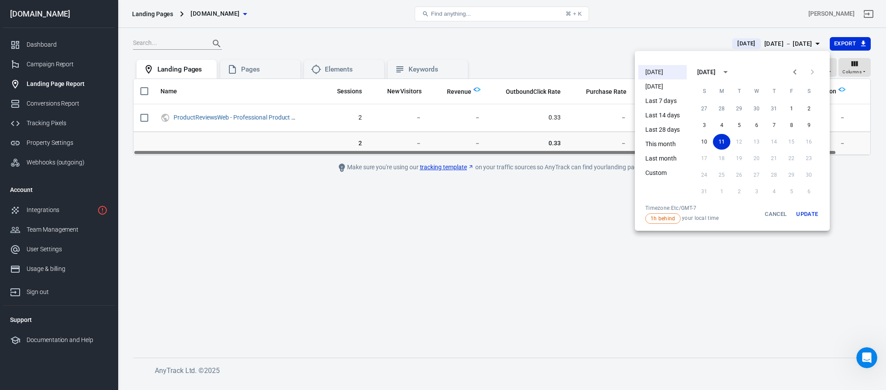
click at [473, 198] on div at bounding box center [443, 195] width 886 height 390
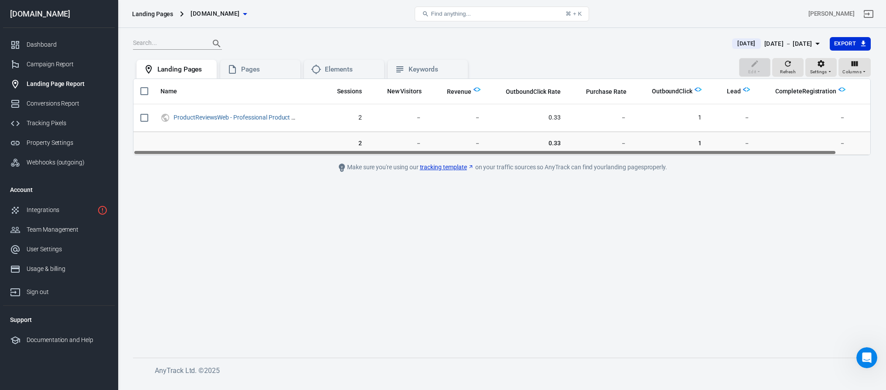
click at [250, 17] on icon "button" at bounding box center [245, 14] width 10 height 10
click at [222, 55] on div "New Property" at bounding box center [244, 59] width 118 height 9
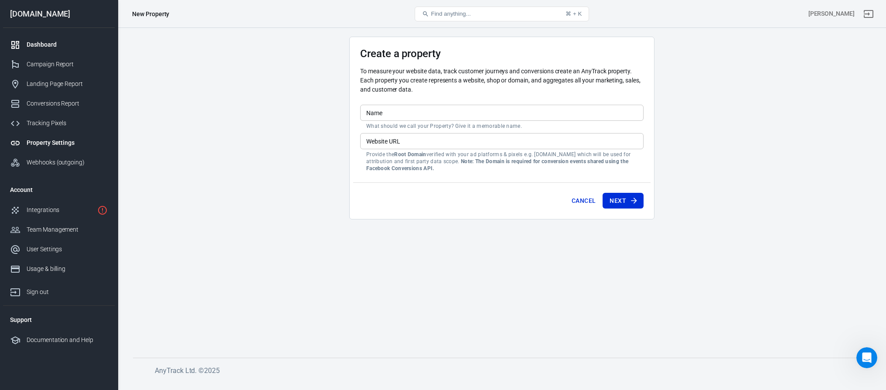
click at [52, 46] on div "Dashboard" at bounding box center [67, 44] width 81 height 9
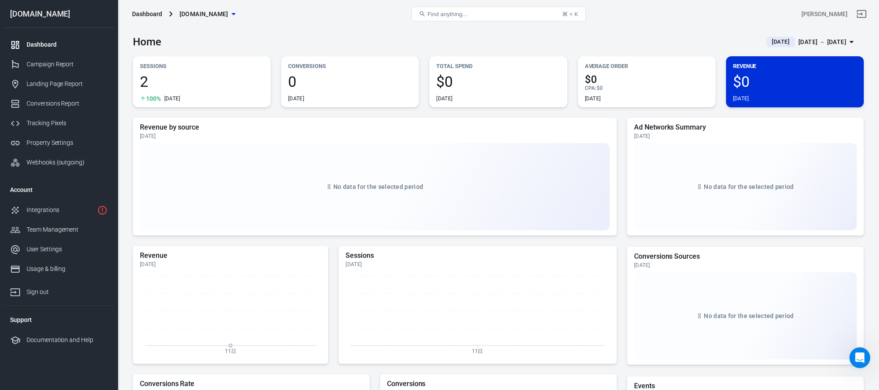
click at [228, 15] on span "[DOMAIN_NAME]" at bounding box center [204, 14] width 49 height 11
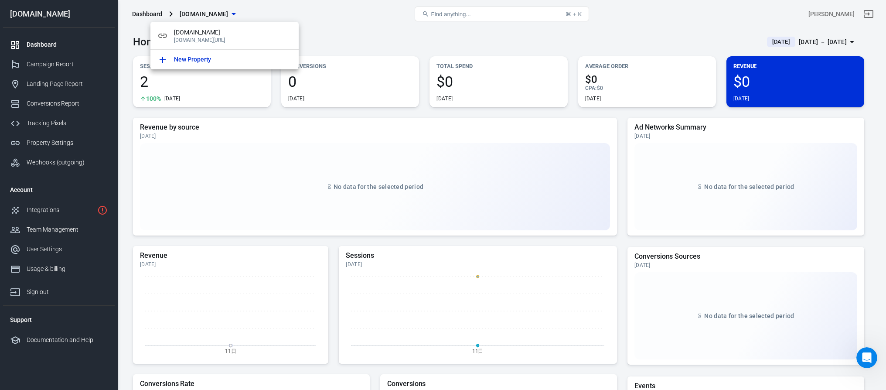
click at [327, 14] on div at bounding box center [443, 195] width 886 height 390
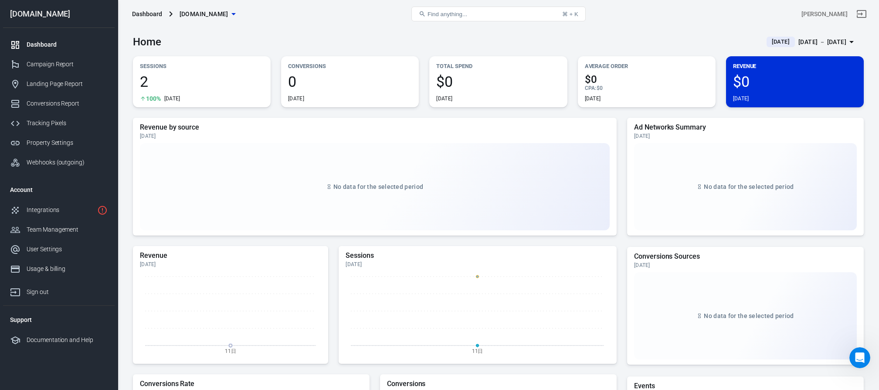
click at [239, 14] on icon "button" at bounding box center [233, 14] width 10 height 10
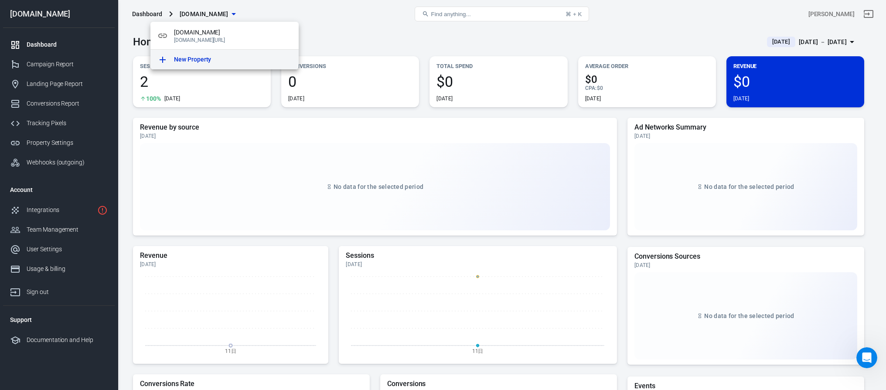
click at [201, 60] on p "New Property" at bounding box center [192, 59] width 37 height 9
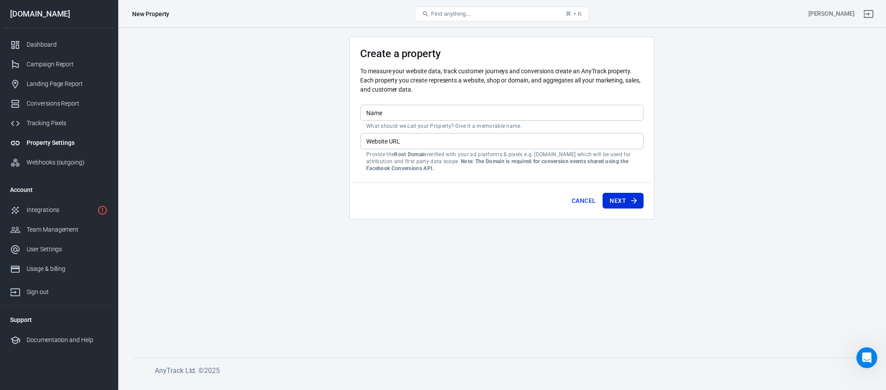
click at [64, 142] on div "Property Settings" at bounding box center [67, 142] width 81 height 9
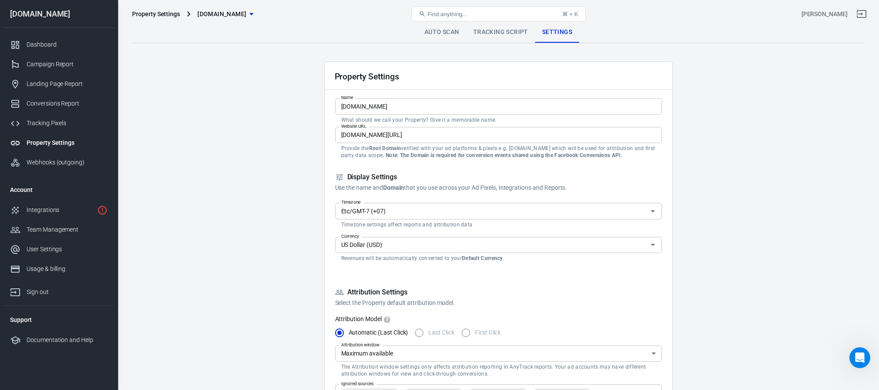
click at [257, 10] on icon "button" at bounding box center [251, 14] width 10 height 10
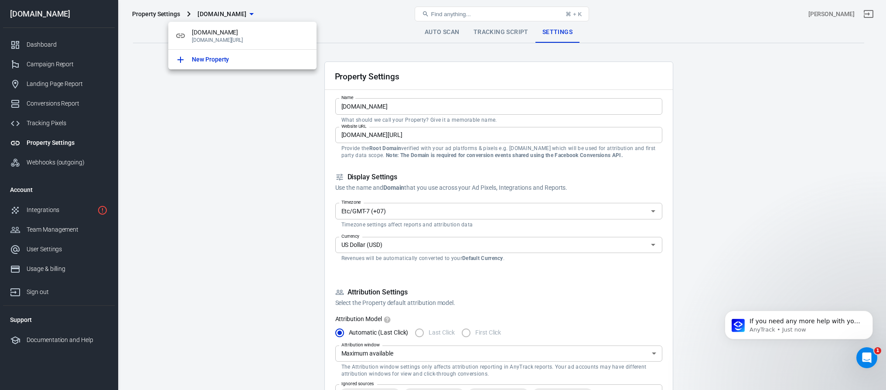
scroll to position [2498, 0]
click at [47, 47] on div at bounding box center [443, 195] width 886 height 390
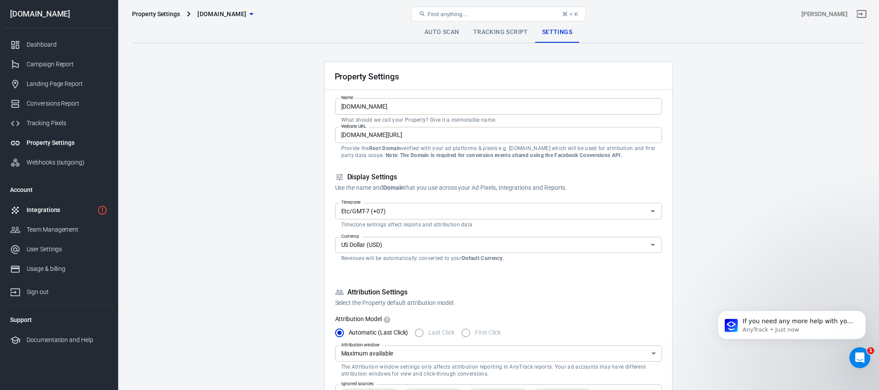
click at [49, 210] on div "Integrations" at bounding box center [60, 209] width 67 height 9
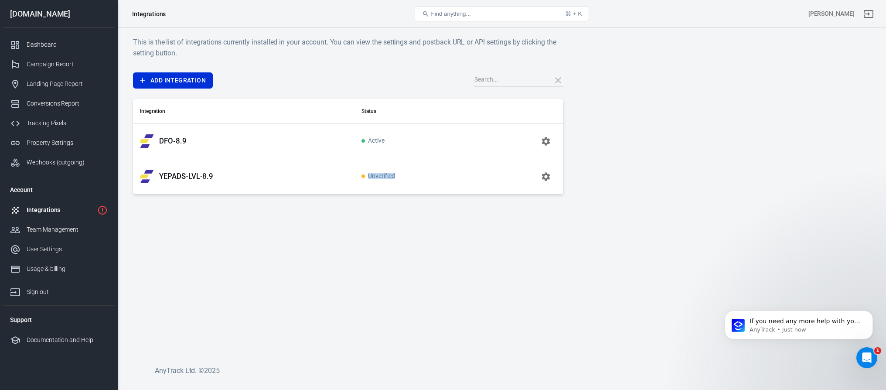
drag, startPoint x: 397, startPoint y: 176, endPoint x: 367, endPoint y: 175, distance: 29.7
click at [367, 175] on td "Unverified" at bounding box center [414, 176] width 120 height 35
copy span "Unverified"
click at [865, 357] on icon "Close Intercom Messenger" at bounding box center [867, 357] width 14 height 14
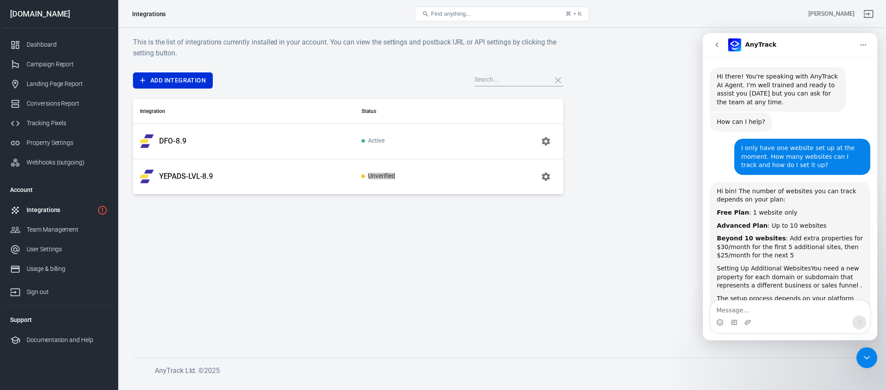
scroll to position [2498, 0]
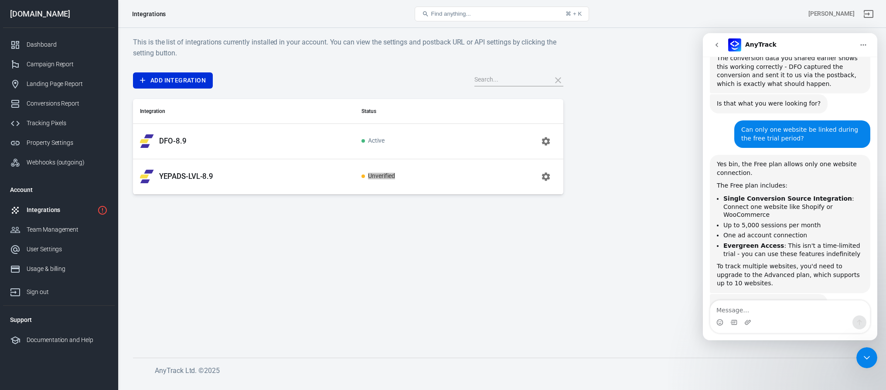
click at [781, 310] on textarea "Message…" at bounding box center [790, 307] width 160 height 15
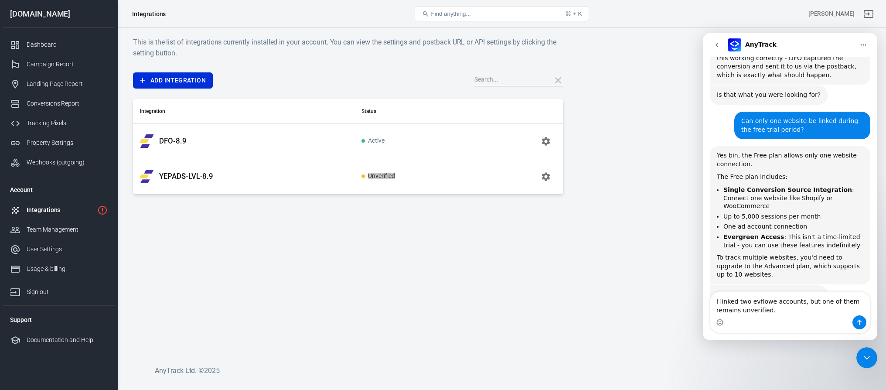
type textarea "I linked two evflowe accounts, but one of them remains unverified."
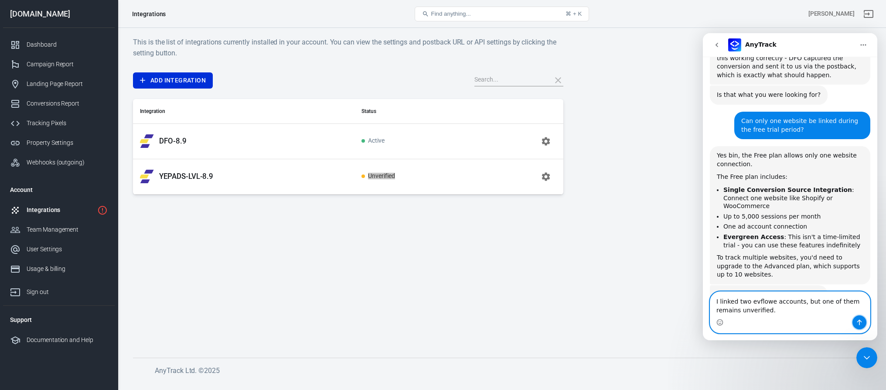
click at [860, 326] on button "Send a message…" at bounding box center [859, 322] width 14 height 14
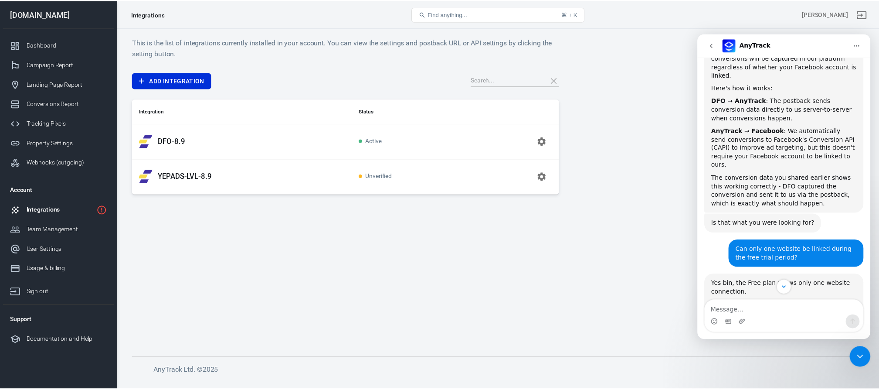
scroll to position [2760, 0]
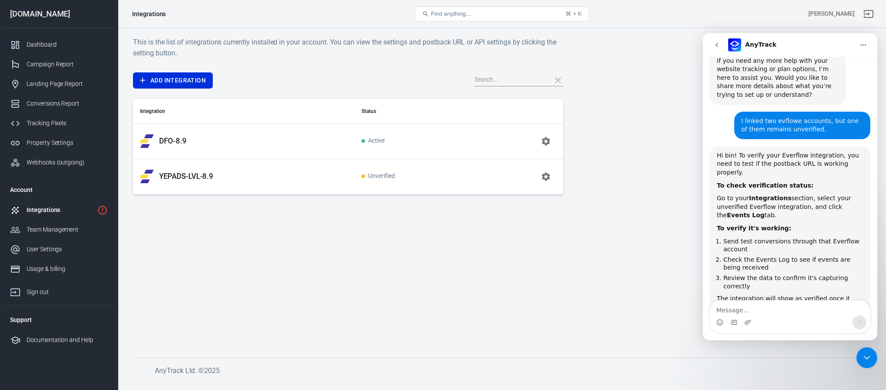
click at [540, 175] on icon "button" at bounding box center [545, 176] width 10 height 10
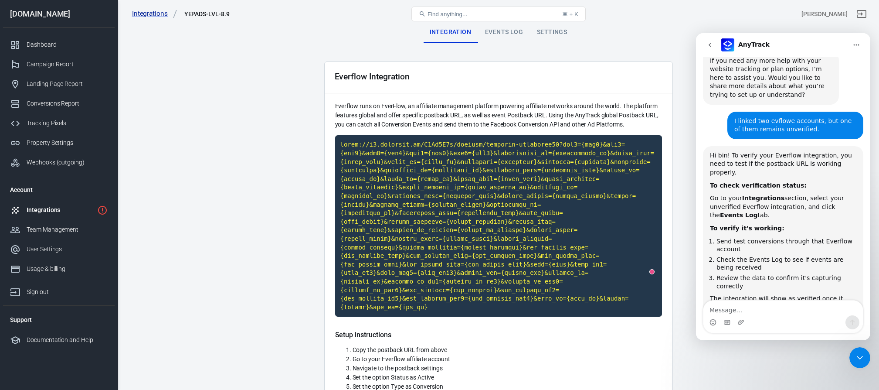
click at [543, 27] on div "Integrations YEPADS-LVL-8.9 Find anything... ⌘ + K bin lan" at bounding box center [498, 14] width 761 height 28
click at [551, 33] on div "Settings" at bounding box center [552, 32] width 44 height 21
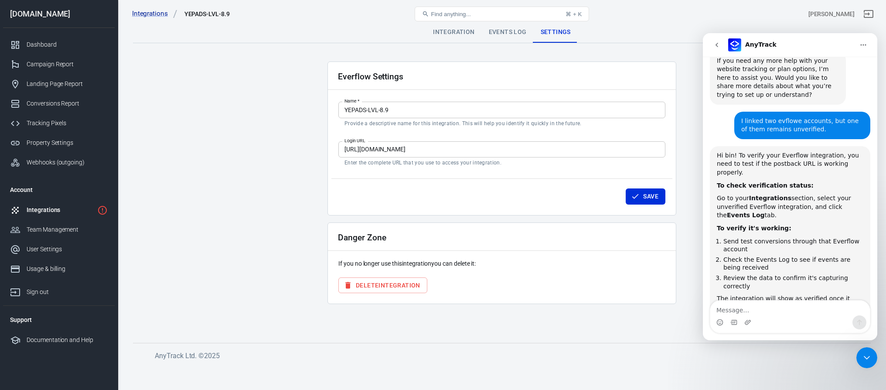
click at [510, 36] on div "Events Log" at bounding box center [508, 32] width 52 height 21
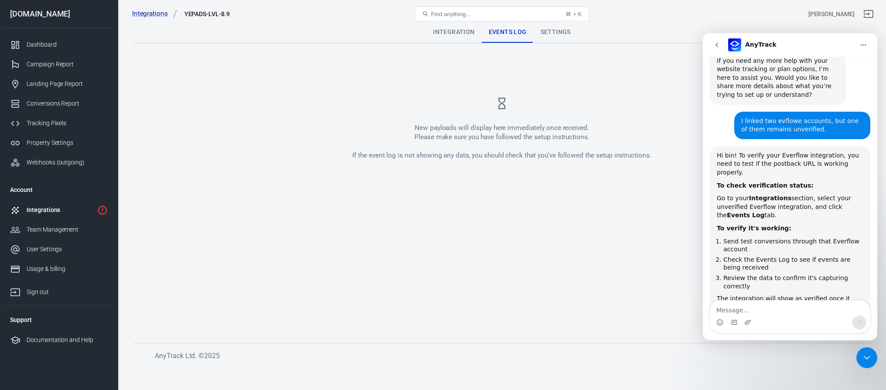
click at [459, 31] on div "Integration" at bounding box center [453, 32] width 55 height 21
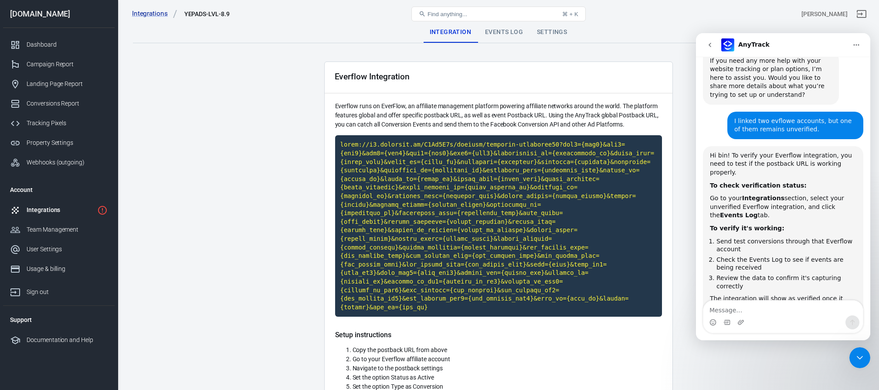
click at [551, 26] on div "Integrations YEPADS-LVL-8.9 Find anything... ⌘ + K bin lan" at bounding box center [498, 14] width 761 height 28
click at [551, 34] on div "Settings" at bounding box center [552, 32] width 44 height 21
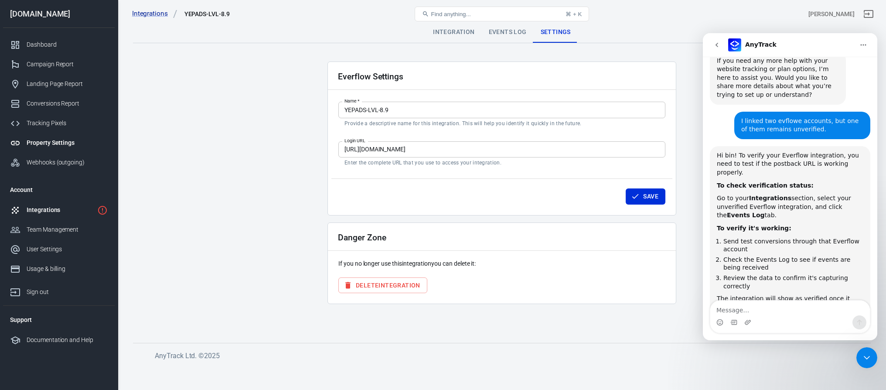
click at [55, 143] on div "Property Settings" at bounding box center [67, 142] width 81 height 9
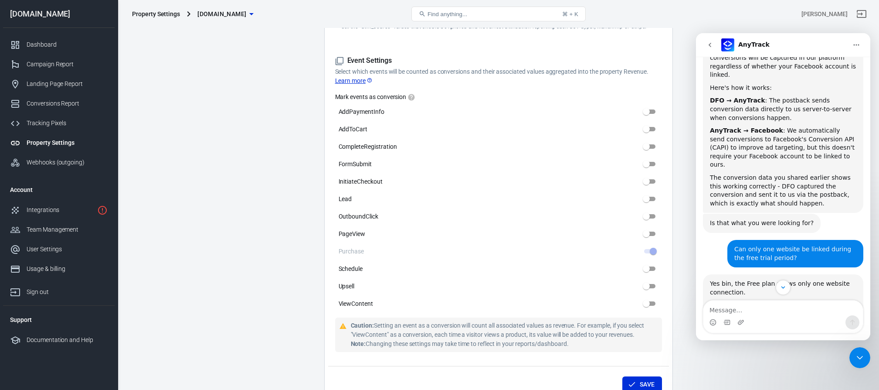
scroll to position [2760, 0]
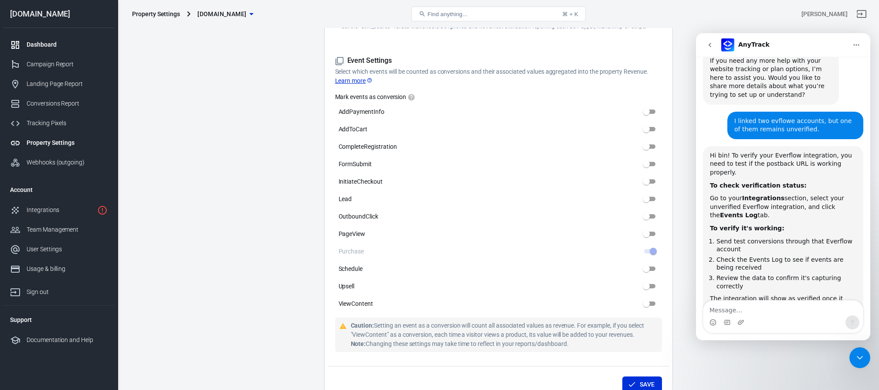
click at [41, 41] on div "Dashboard" at bounding box center [67, 44] width 81 height 9
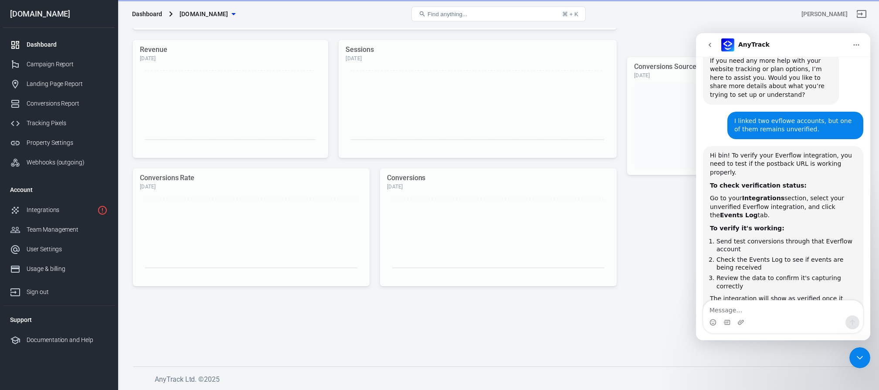
scroll to position [206, 0]
